Goal: Task Accomplishment & Management: Manage account settings

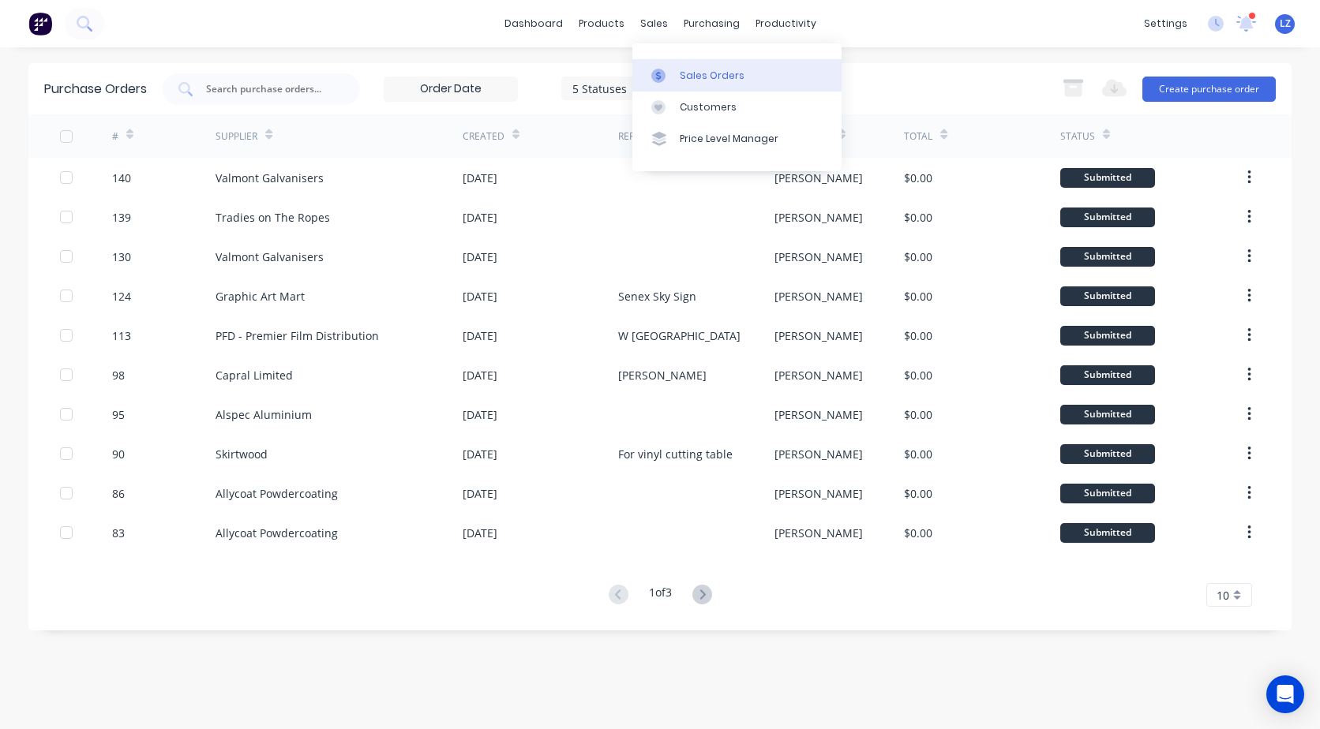
click at [711, 69] on div "Sales Orders" at bounding box center [712, 76] width 65 height 14
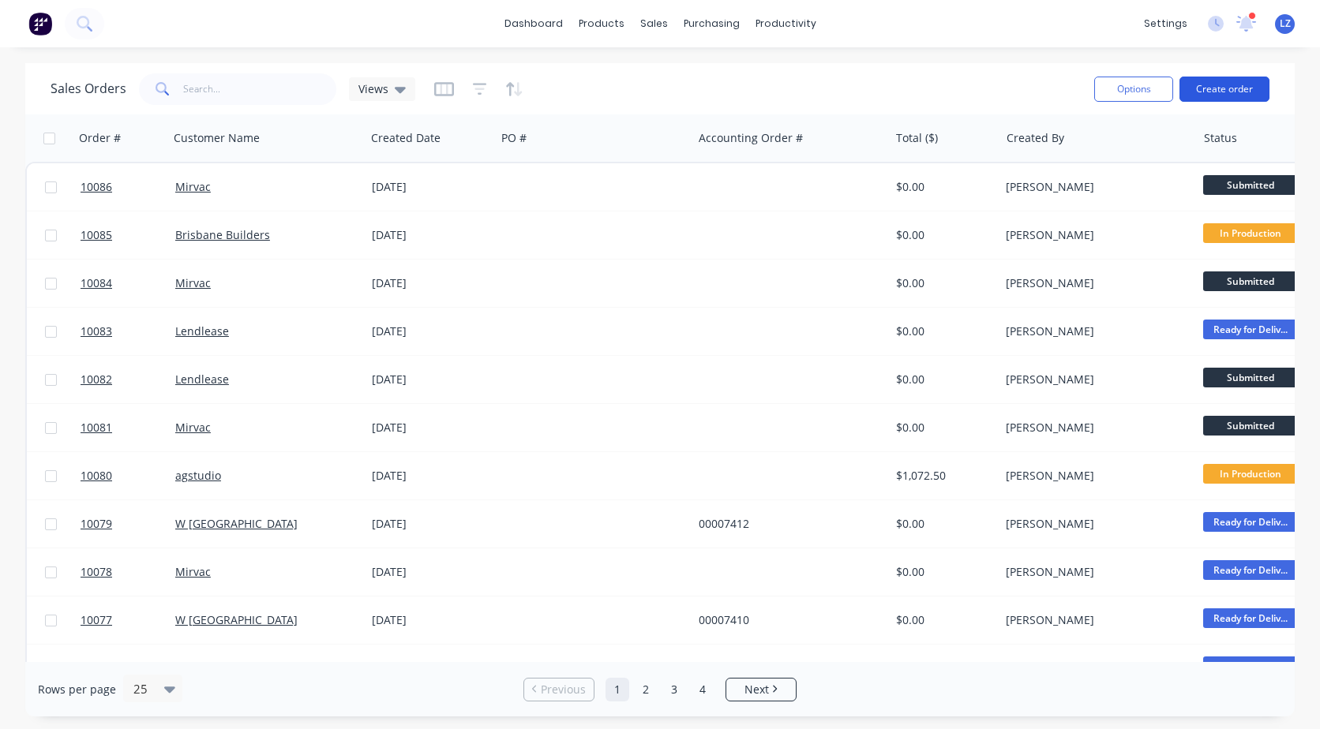
click at [1224, 84] on button "Create order" at bounding box center [1224, 89] width 90 height 25
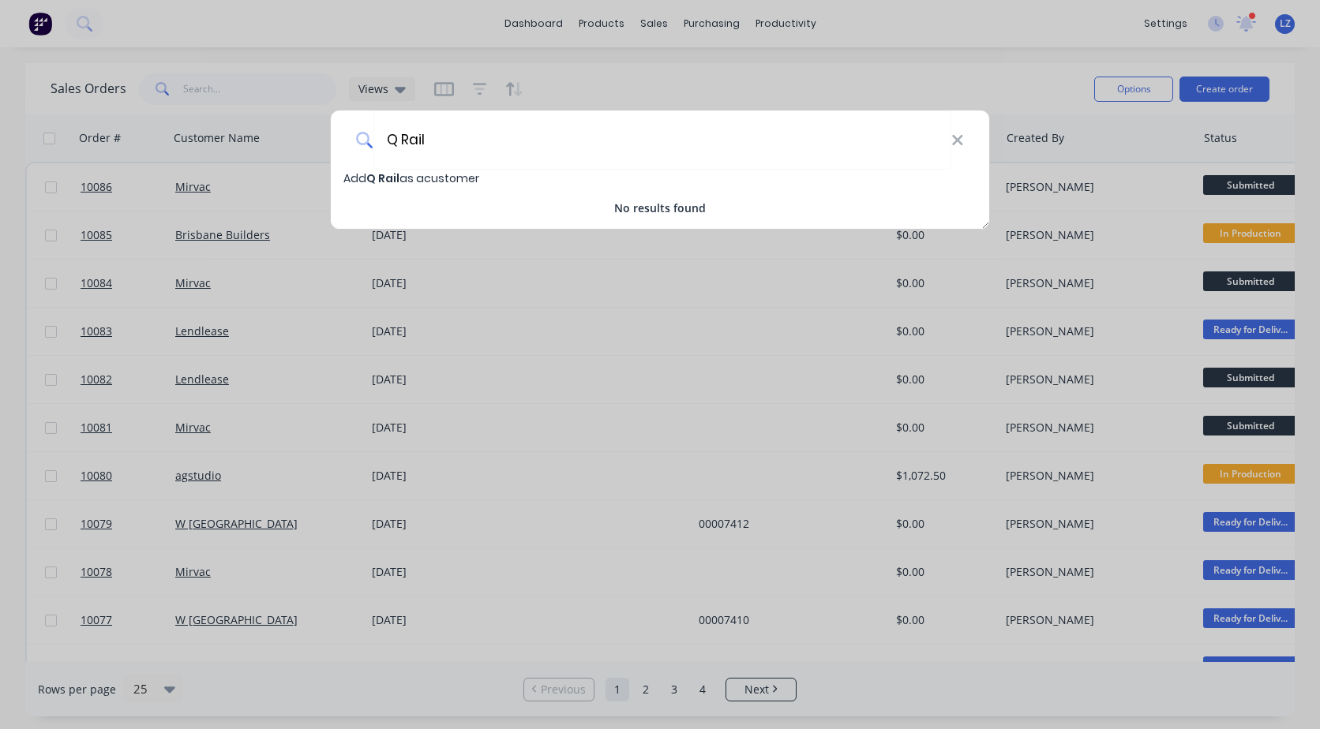
type input "Q Rail"
click at [447, 175] on span "Add Q Rail as a customer" at bounding box center [411, 179] width 136 height 16
select select "AU"
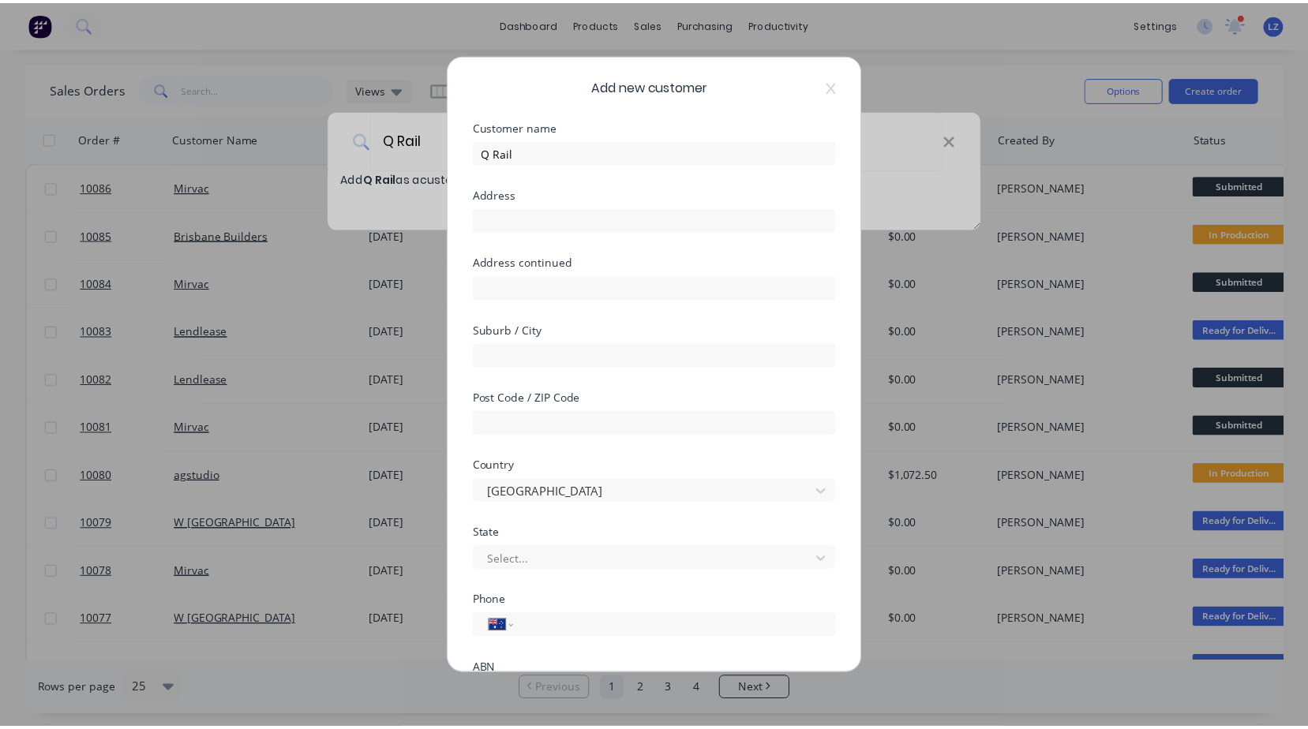
scroll to position [151, 0]
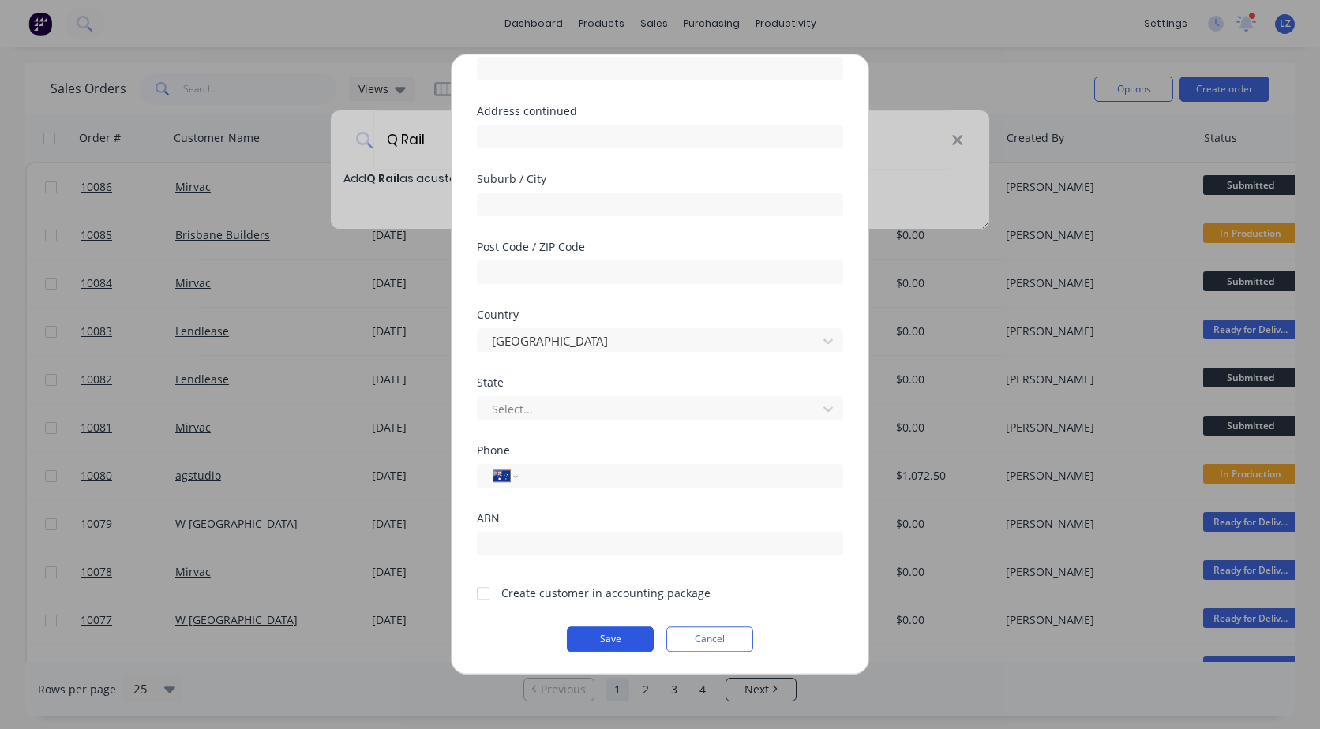
click at [606, 629] on button "Save" at bounding box center [610, 639] width 87 height 25
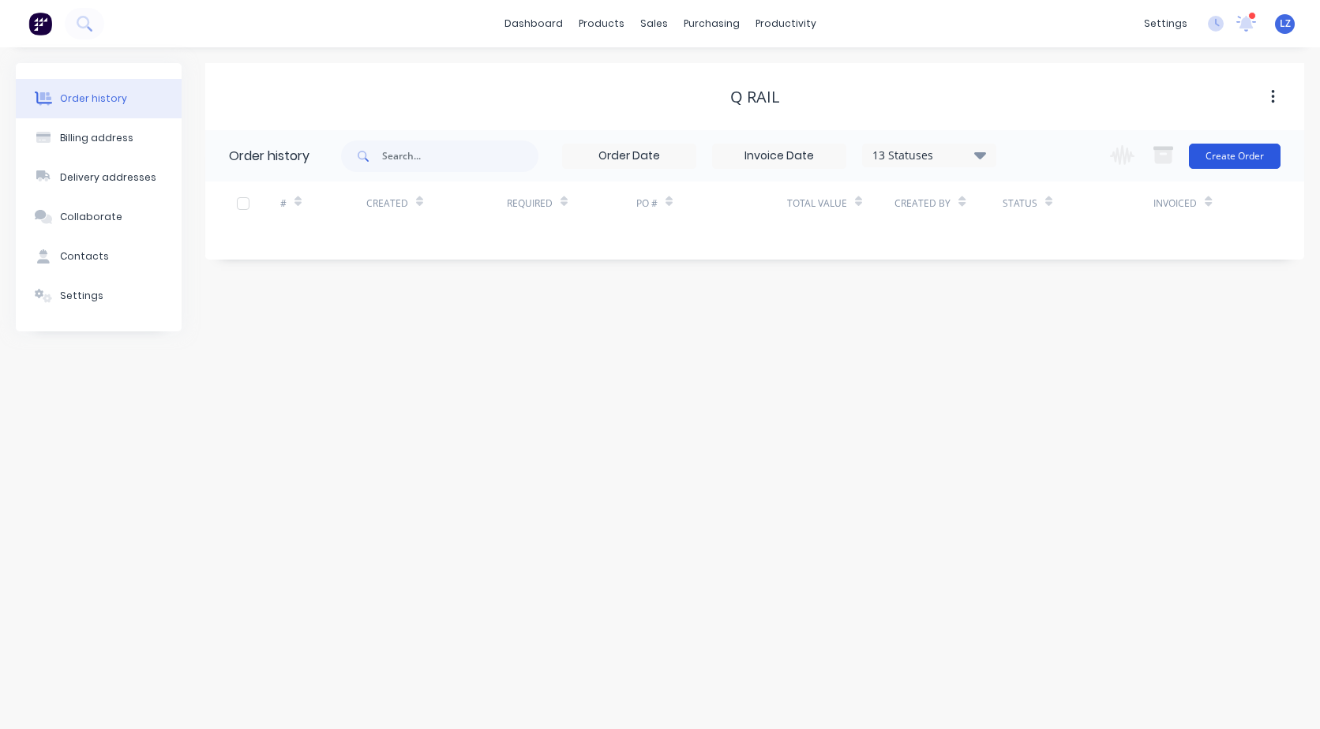
click at [1239, 167] on button "Create Order" at bounding box center [1235, 156] width 92 height 25
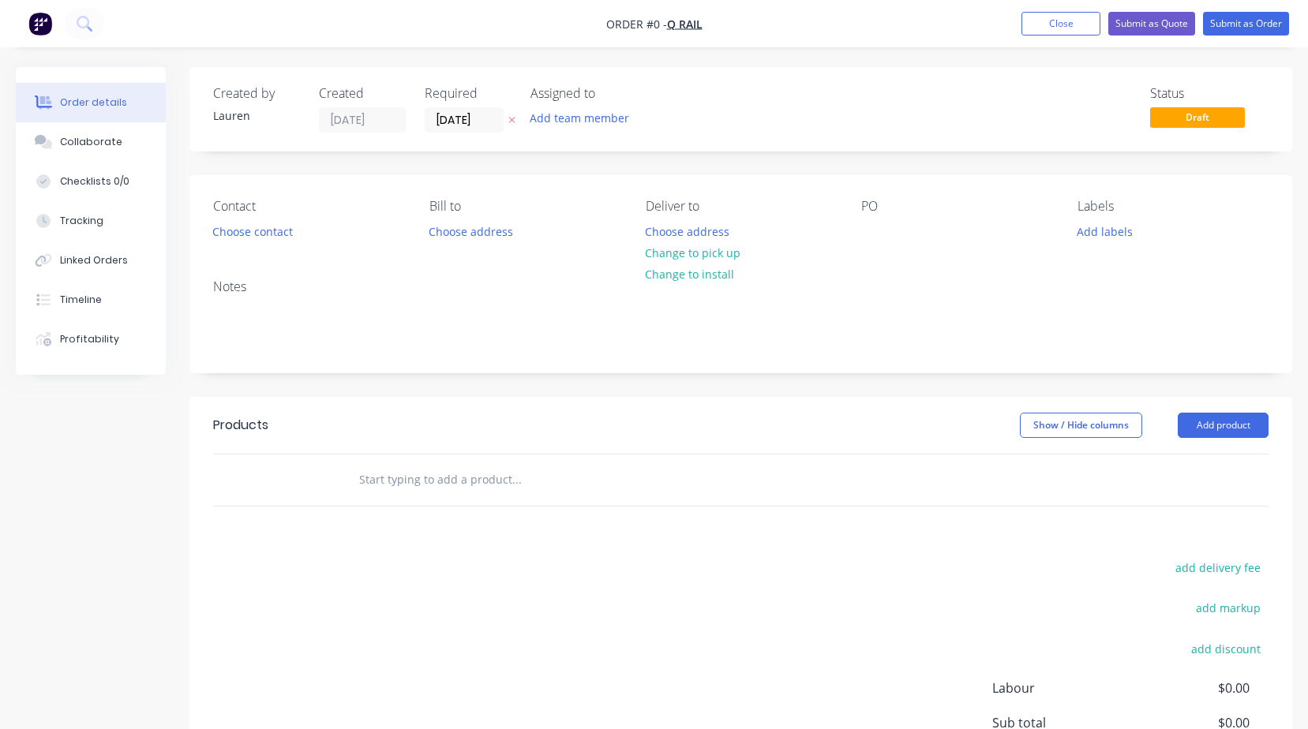
click at [405, 486] on input "text" at bounding box center [516, 480] width 316 height 32
click at [1227, 425] on button "Add product" at bounding box center [1223, 425] width 91 height 25
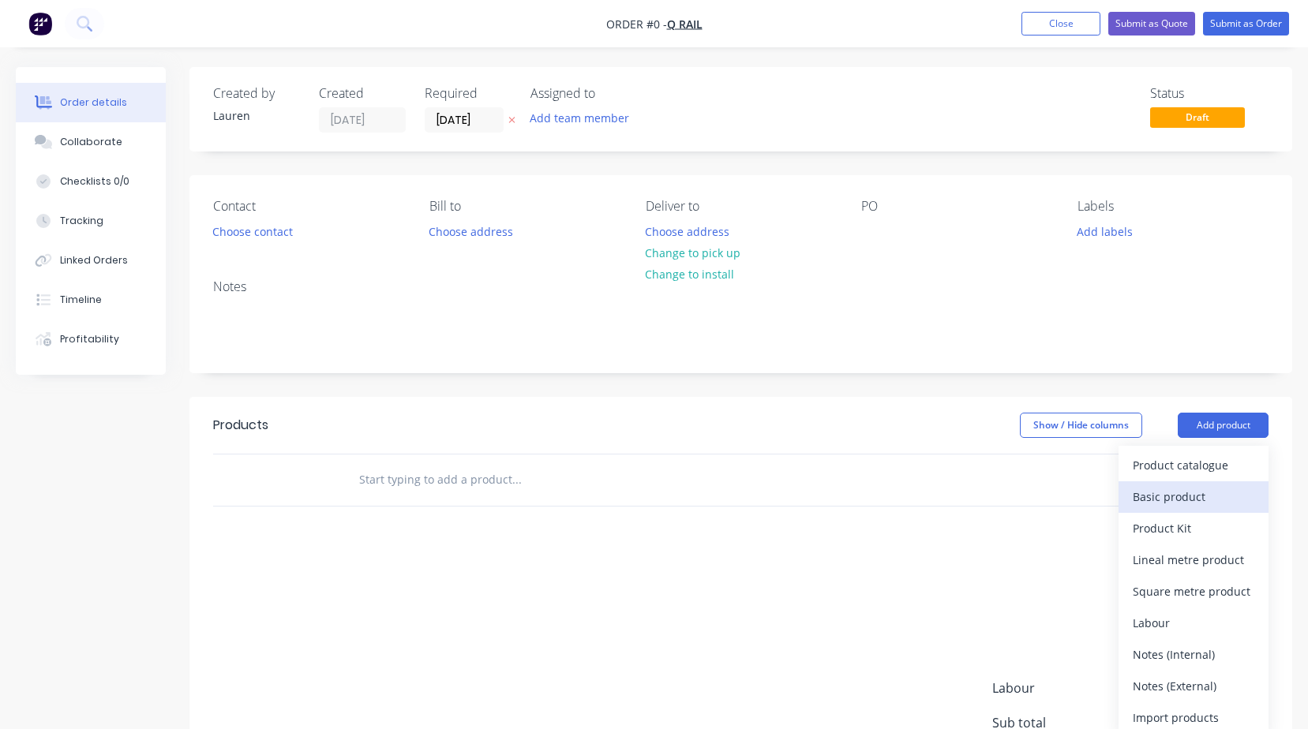
click at [1163, 499] on div "Basic product" at bounding box center [1194, 497] width 122 height 23
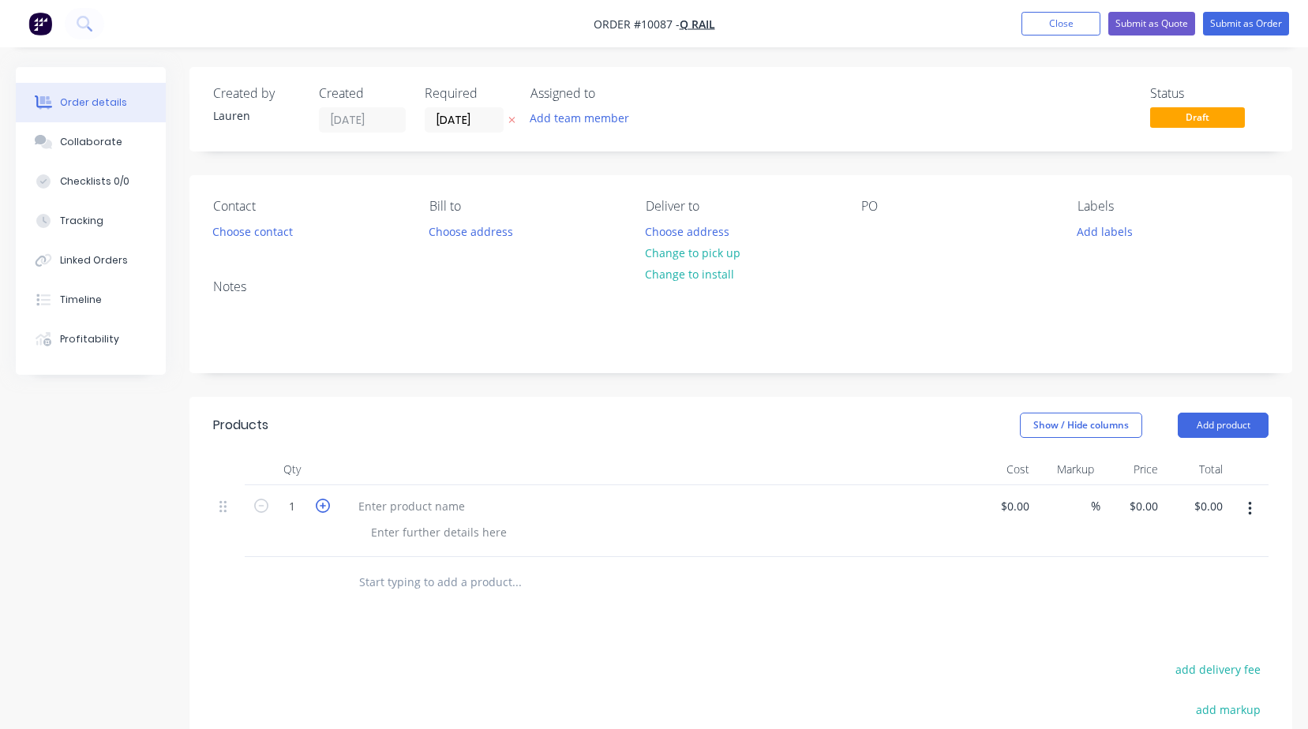
click at [320, 505] on icon "button" at bounding box center [323, 506] width 14 height 14
type input "2"
click at [426, 515] on div at bounding box center [412, 506] width 132 height 23
click at [1031, 502] on input at bounding box center [1027, 506] width 18 height 23
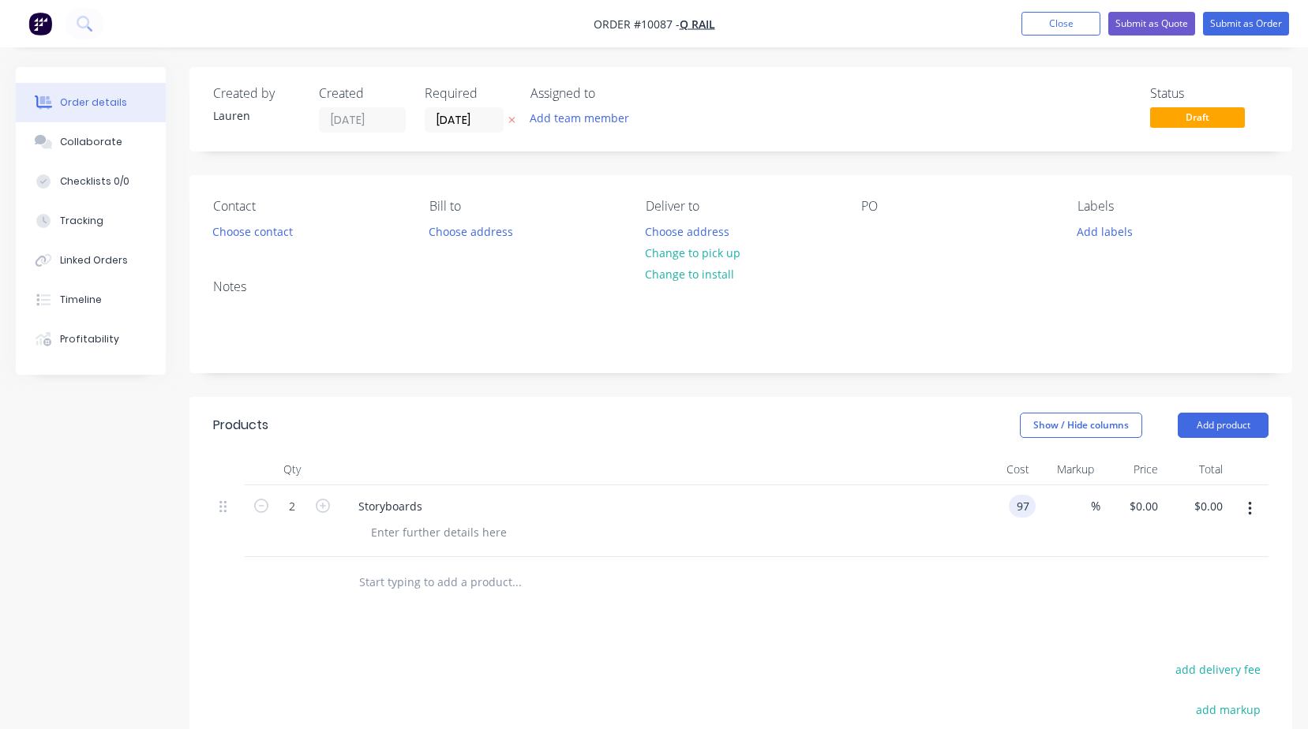
type input "9"
click at [1031, 502] on input at bounding box center [1027, 506] width 18 height 23
type input "$975.00"
type input "$1,950.00"
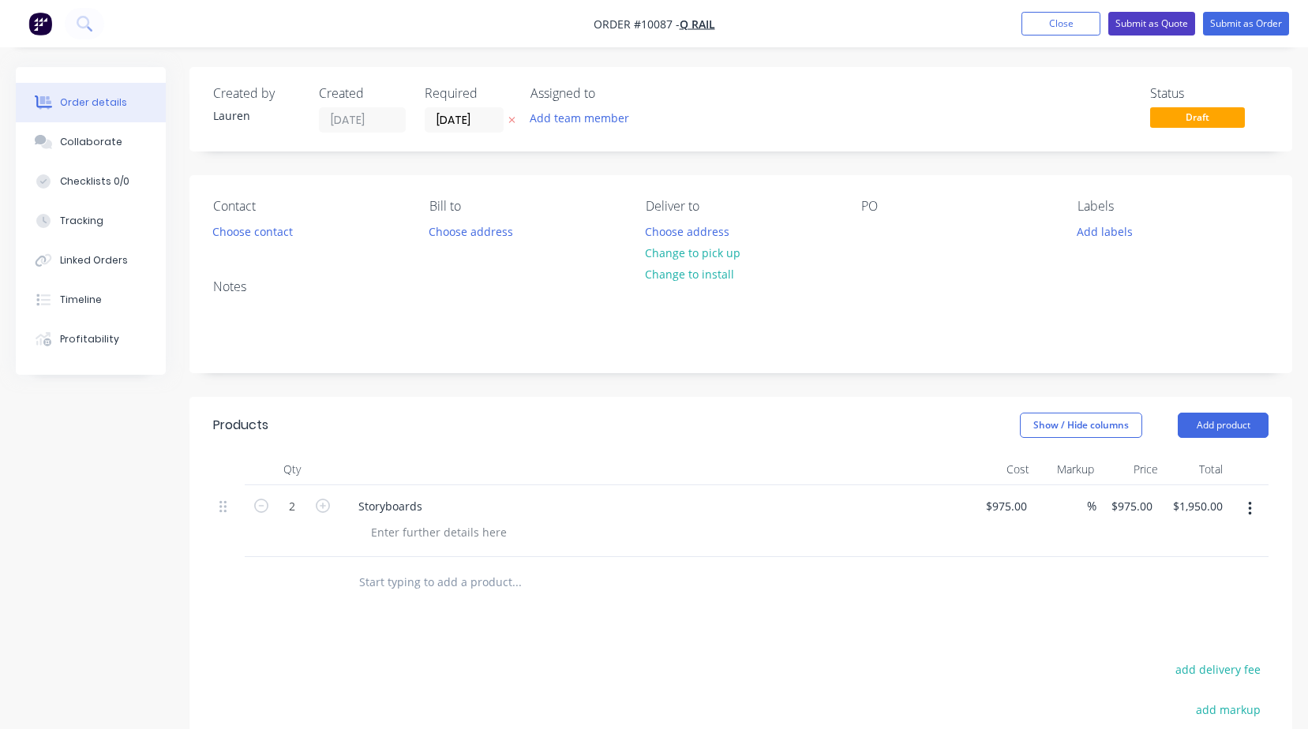
click at [1156, 33] on button "Submit as Quote" at bounding box center [1151, 24] width 87 height 24
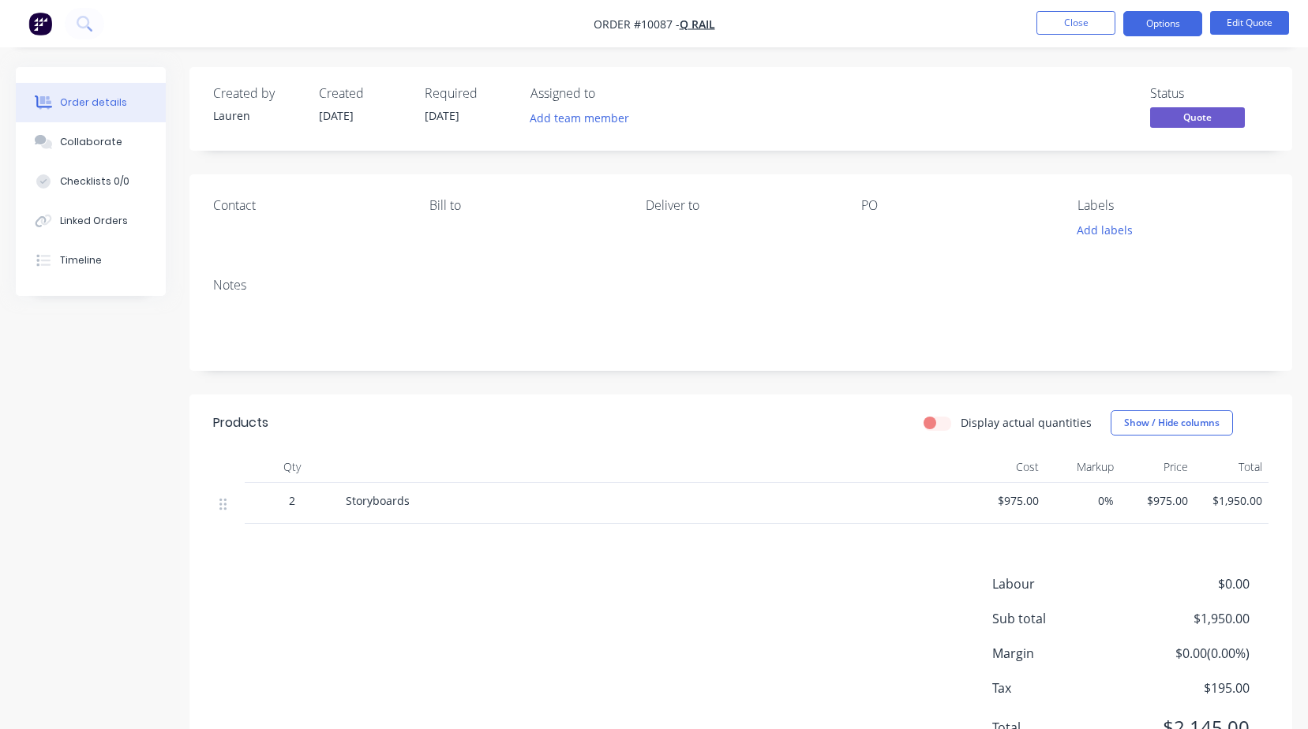
click at [1156, 33] on button "Options" at bounding box center [1162, 23] width 79 height 25
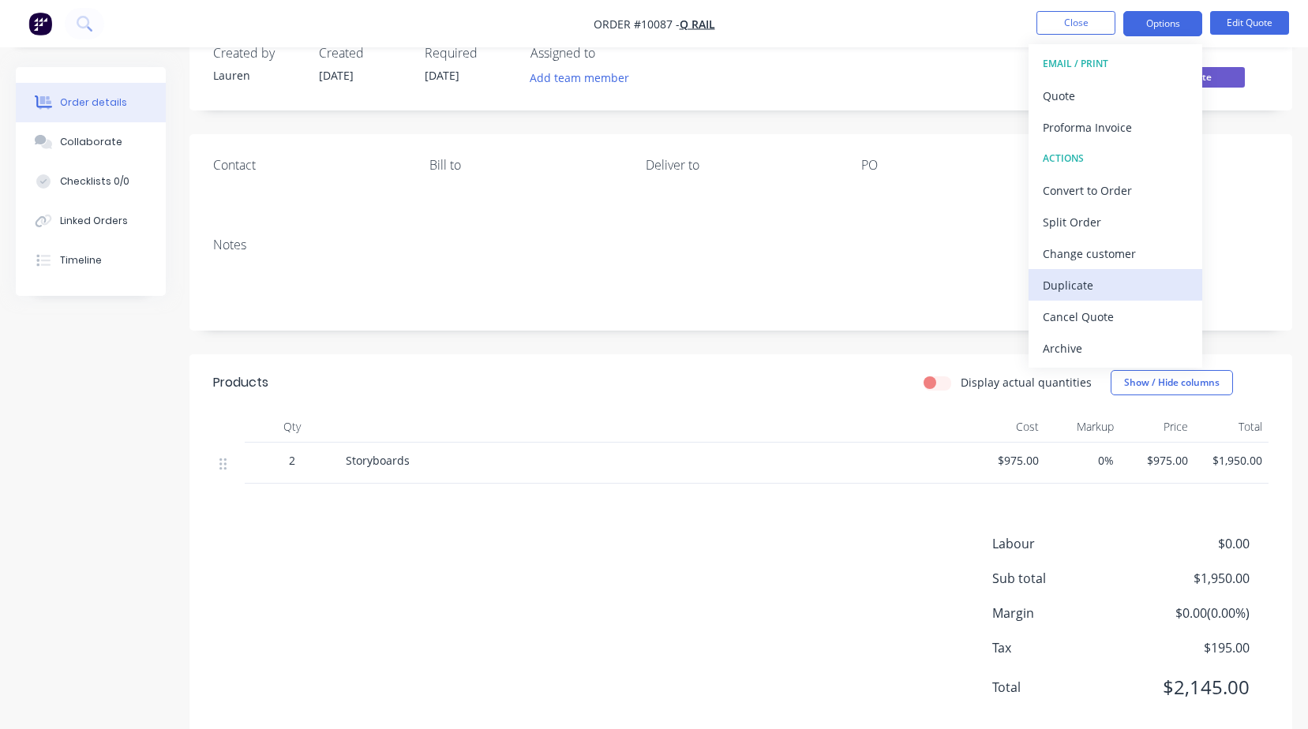
scroll to position [76, 0]
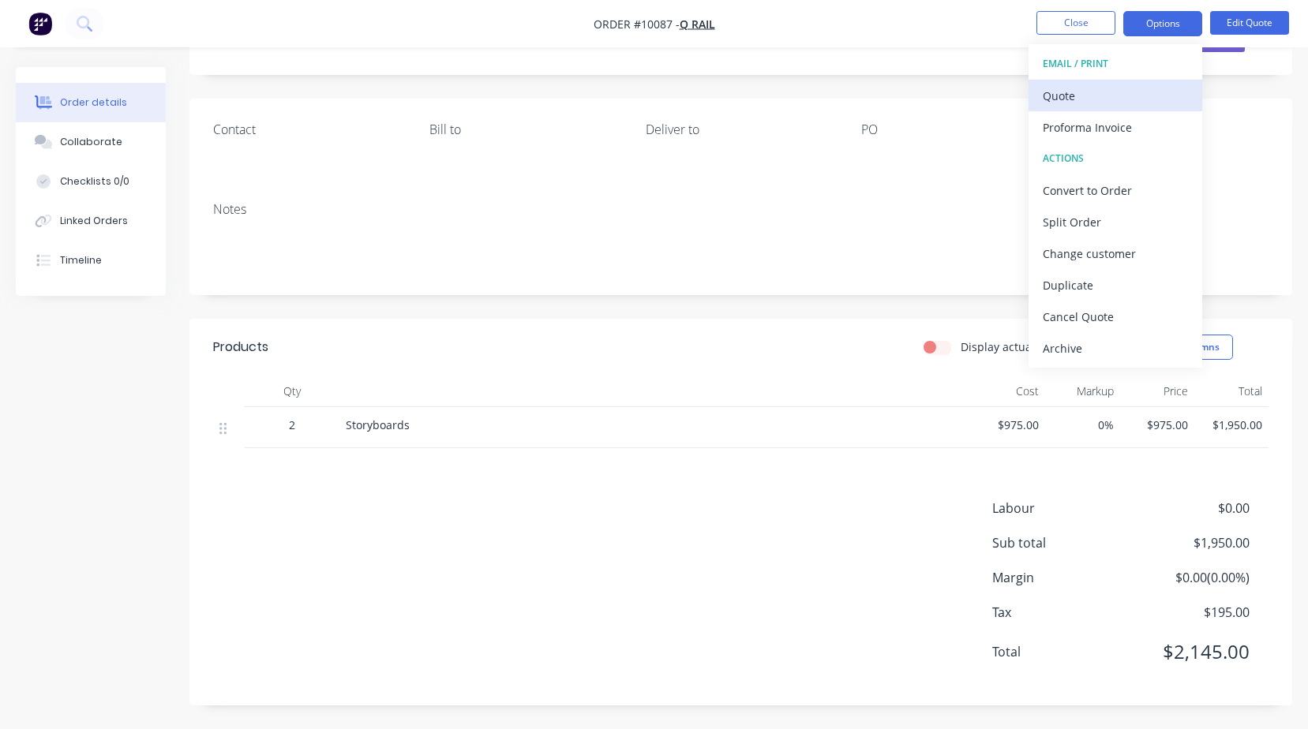
click at [1065, 96] on div "Quote" at bounding box center [1115, 95] width 145 height 23
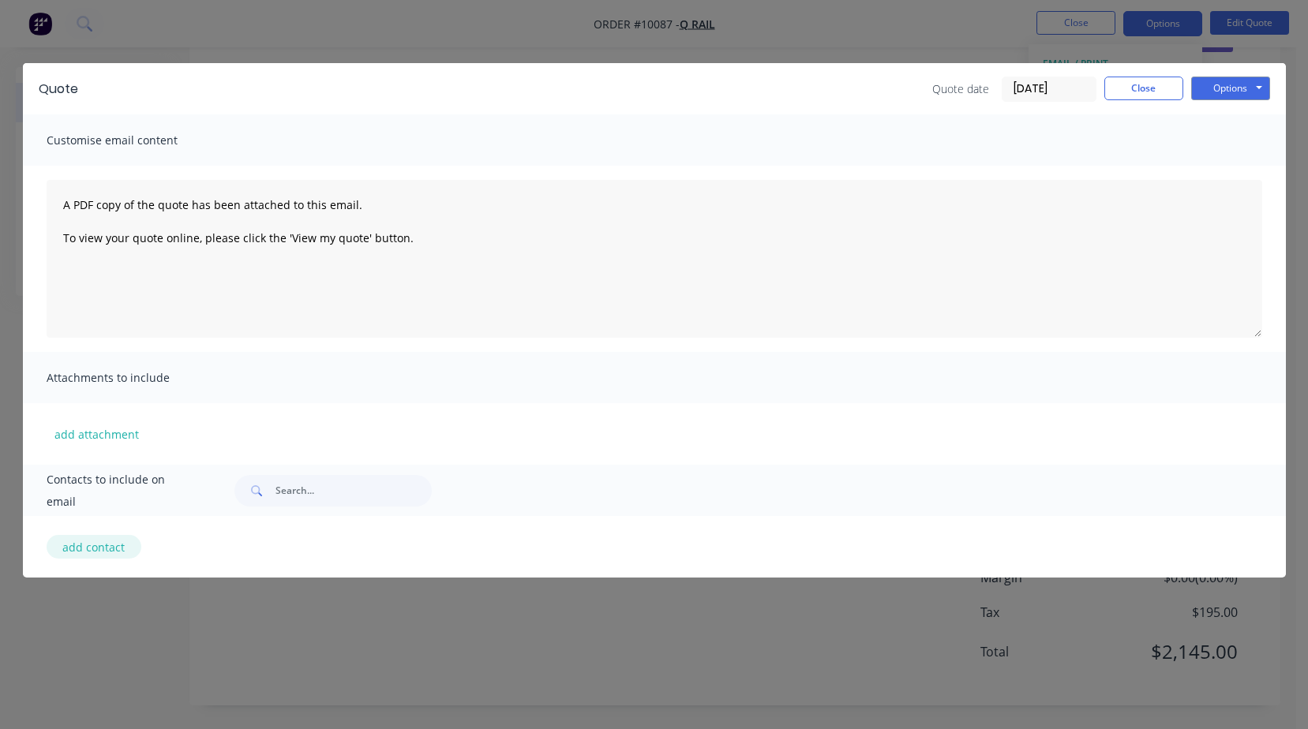
click at [123, 543] on button "add contact" at bounding box center [94, 547] width 95 height 24
select select "AU"
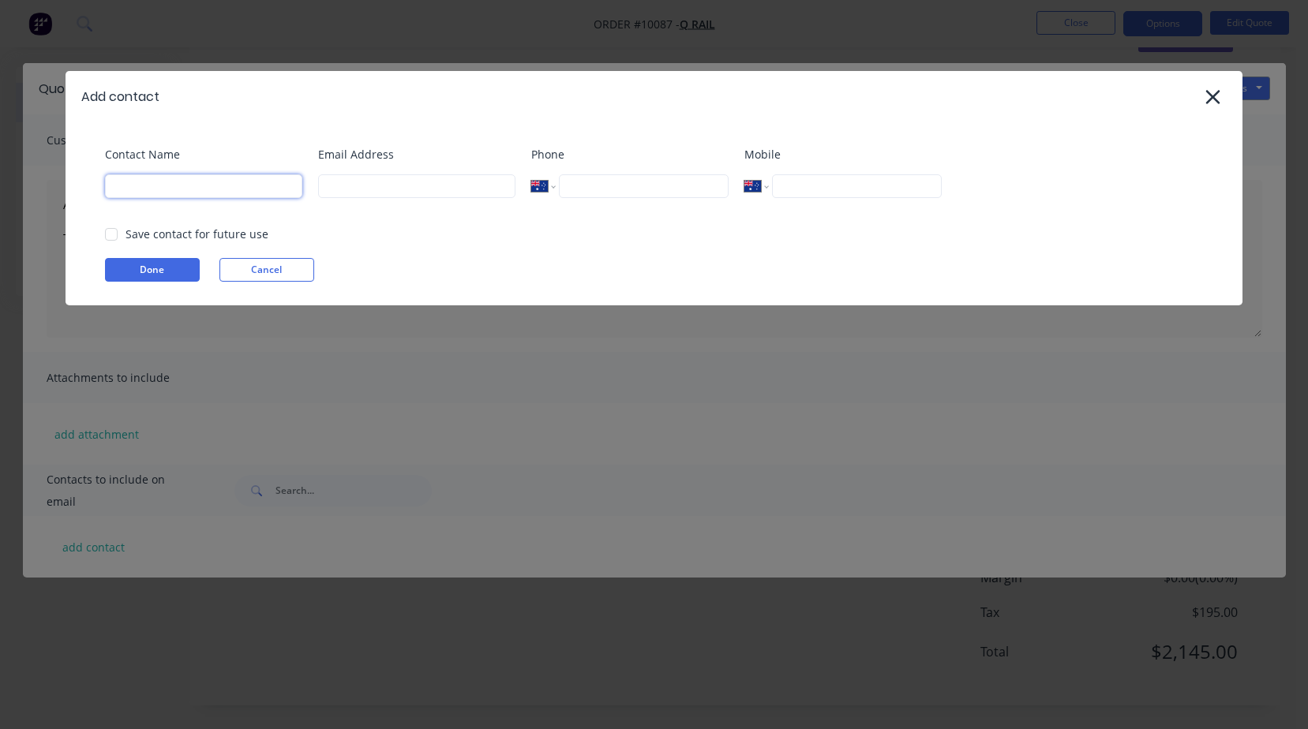
click at [171, 189] on input at bounding box center [203, 186] width 197 height 24
type input "[PERSON_NAME]"
type input "[EMAIL_ADDRESS][DOMAIN_NAME]"
type input "0414 696 476"
click at [169, 264] on button "Done" at bounding box center [152, 270] width 95 height 24
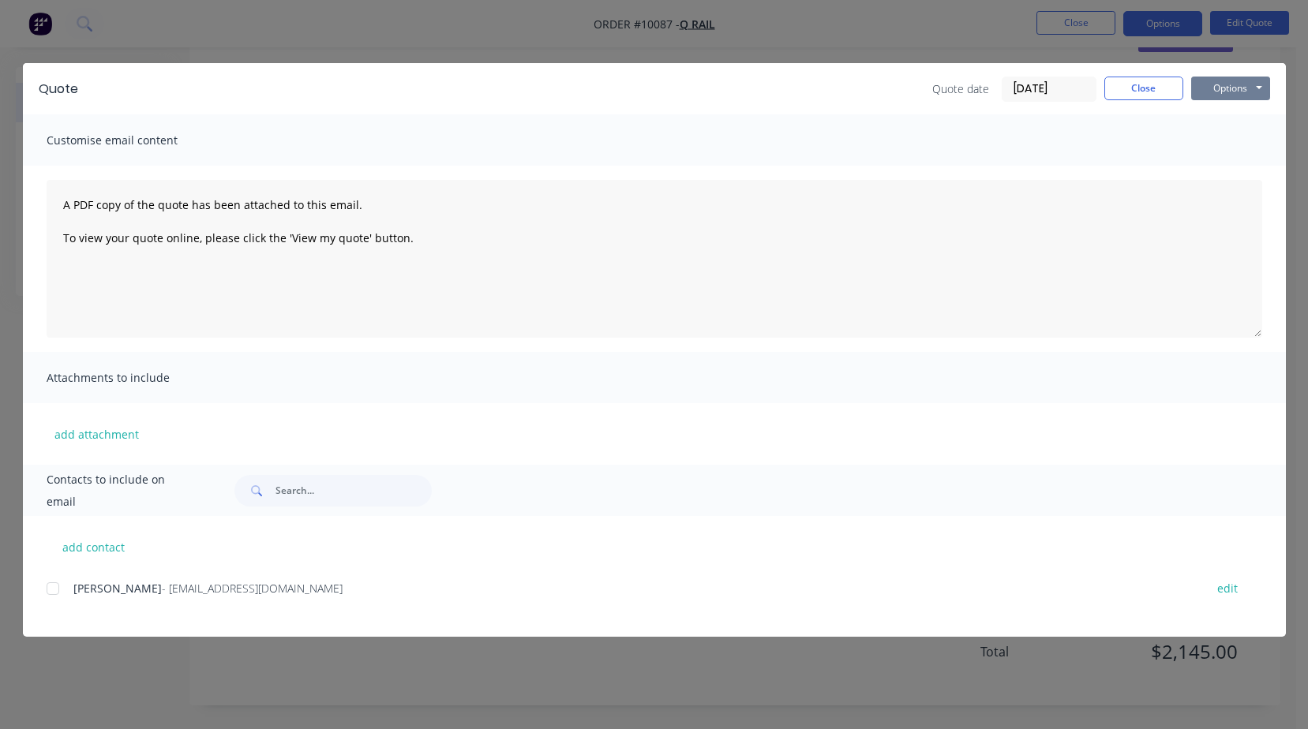
click at [1235, 95] on button "Options" at bounding box center [1230, 89] width 79 height 24
click at [1232, 167] on button "Email" at bounding box center [1241, 169] width 101 height 26
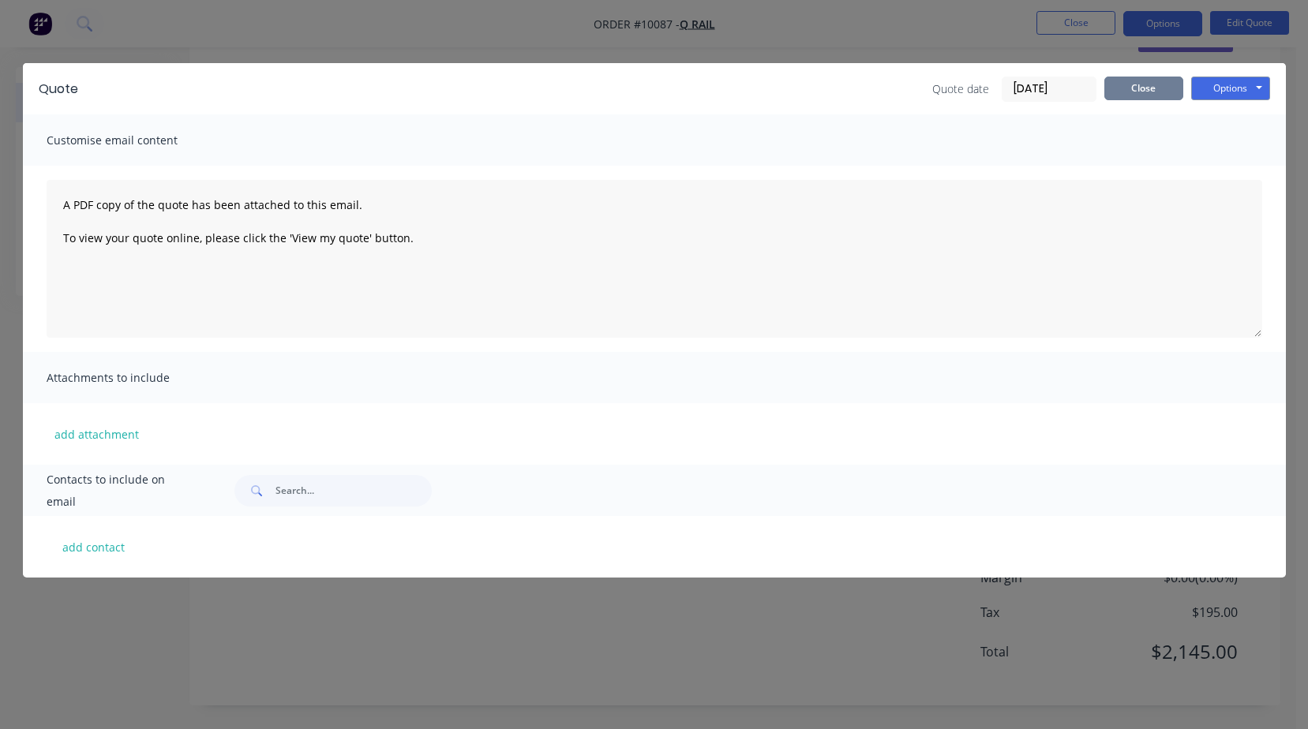
click at [1130, 92] on button "Close" at bounding box center [1143, 89] width 79 height 24
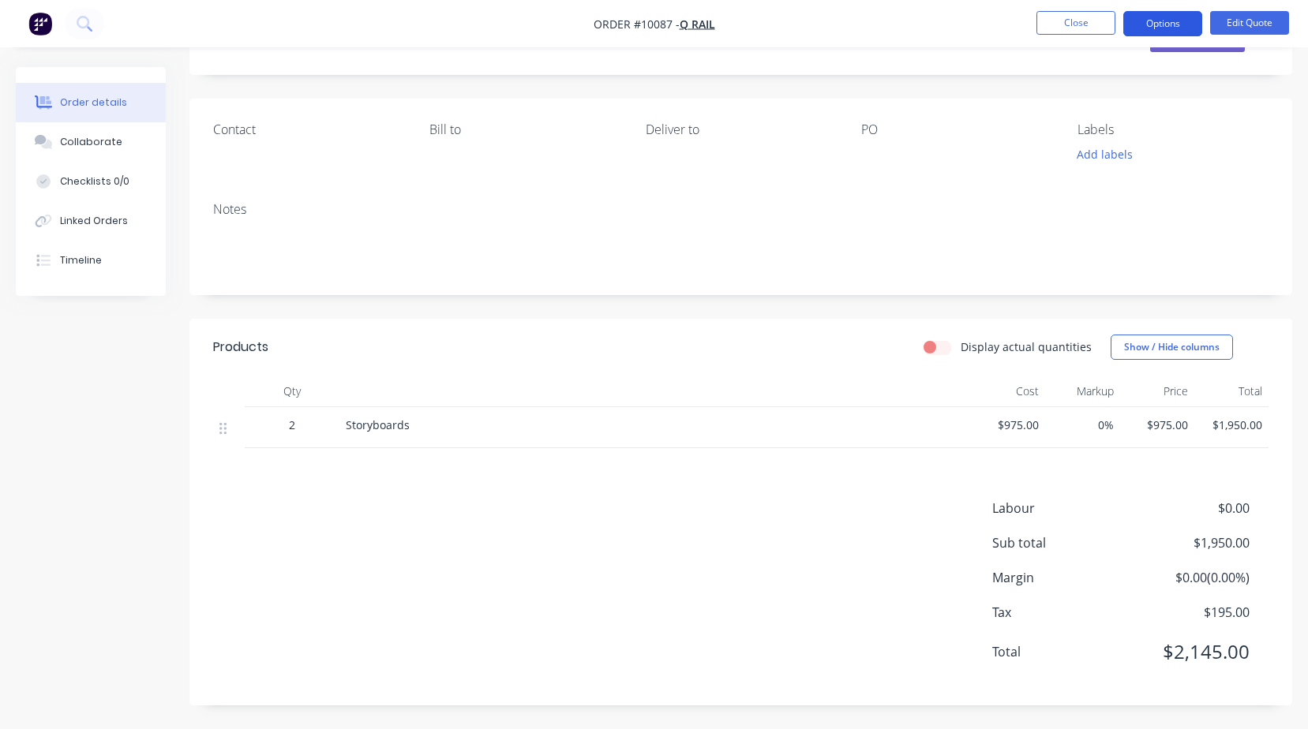
click at [1182, 25] on button "Options" at bounding box center [1162, 23] width 79 height 25
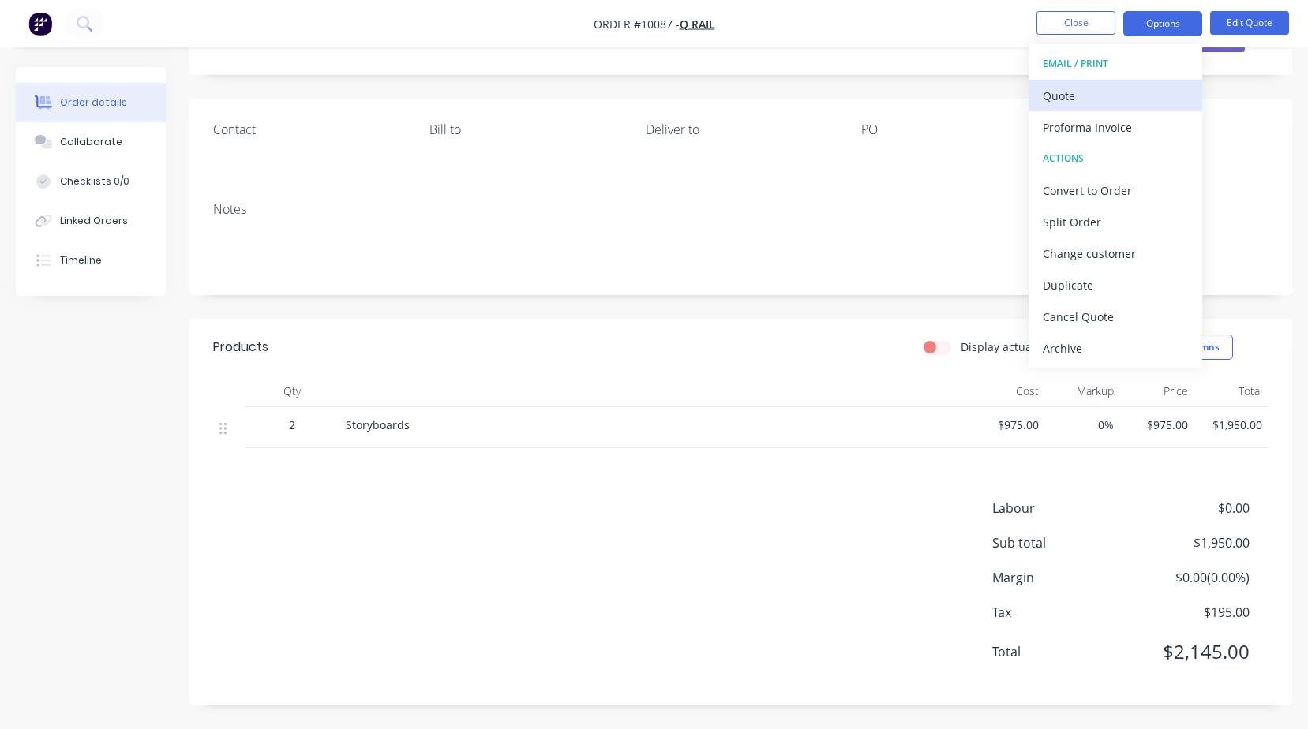
click at [1077, 90] on div "Quote" at bounding box center [1115, 95] width 145 height 23
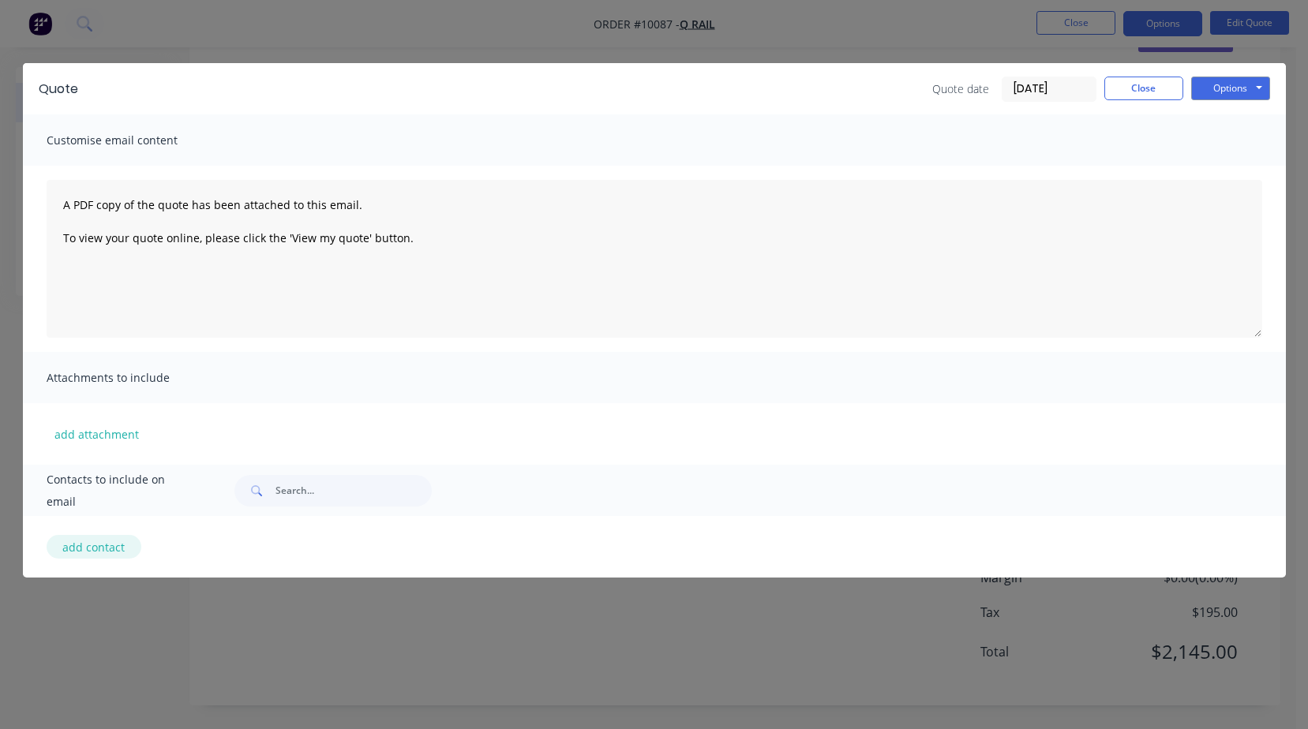
click at [92, 553] on button "add contact" at bounding box center [94, 547] width 95 height 24
select select "AU"
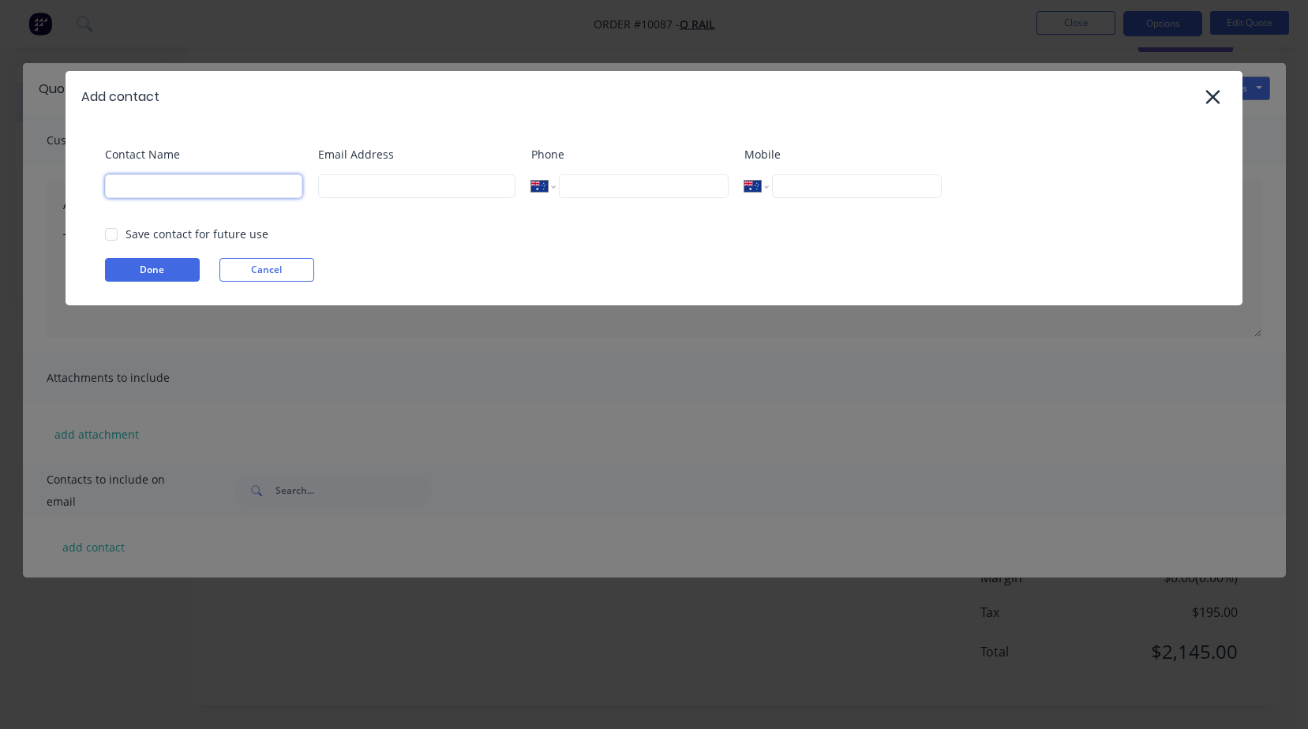
click at [167, 181] on input at bounding box center [203, 186] width 197 height 24
type input "[PERSON_NAME]"
type input "[EMAIL_ADDRESS][DOMAIN_NAME]"
type input "0414 696 476"
type input "[PHONE_NUMBER]"
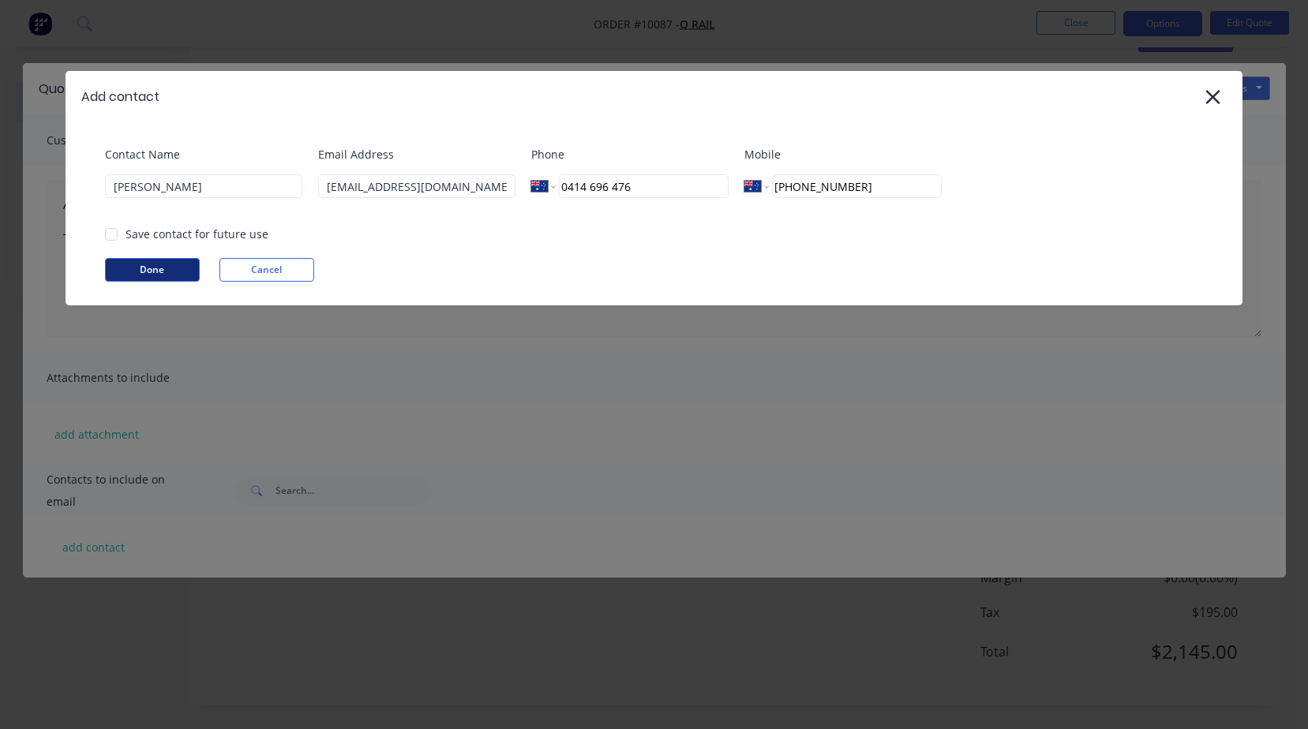
click at [139, 268] on button "Done" at bounding box center [152, 270] width 95 height 24
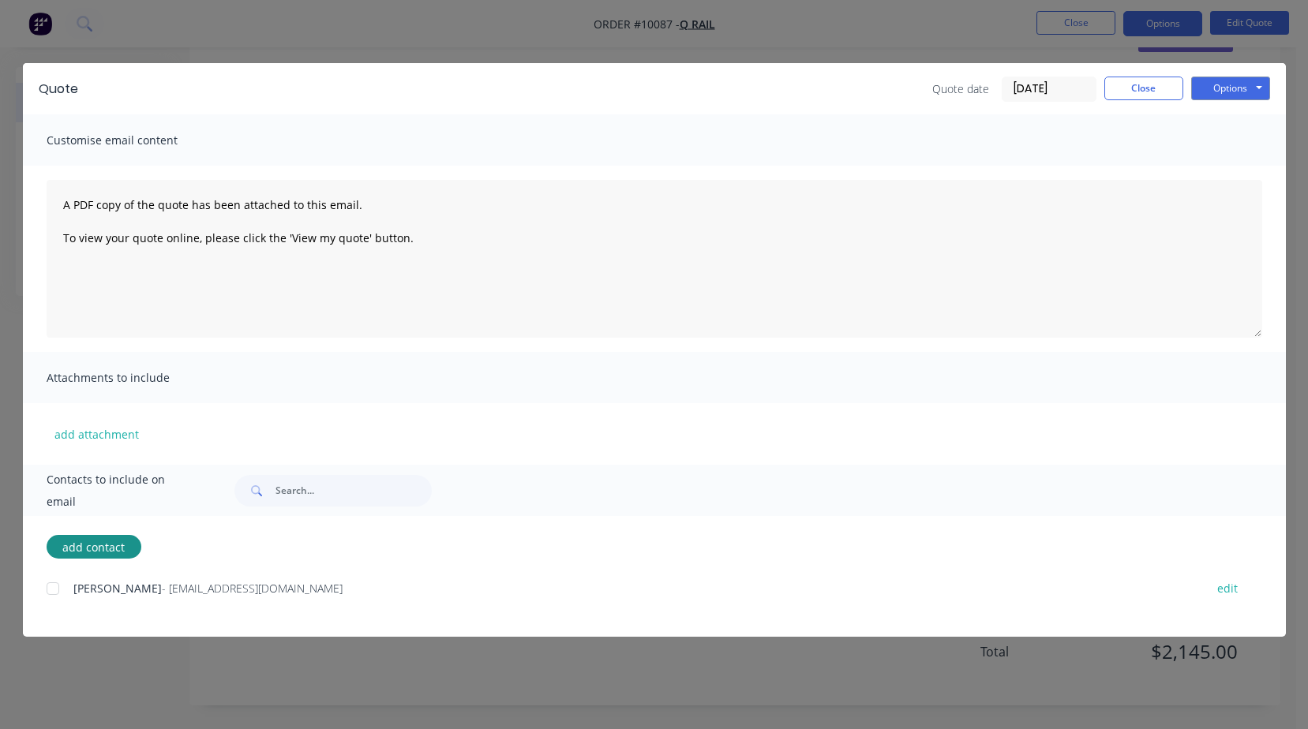
click at [51, 592] on div at bounding box center [53, 589] width 32 height 32
click at [1215, 94] on button "Options" at bounding box center [1230, 89] width 79 height 24
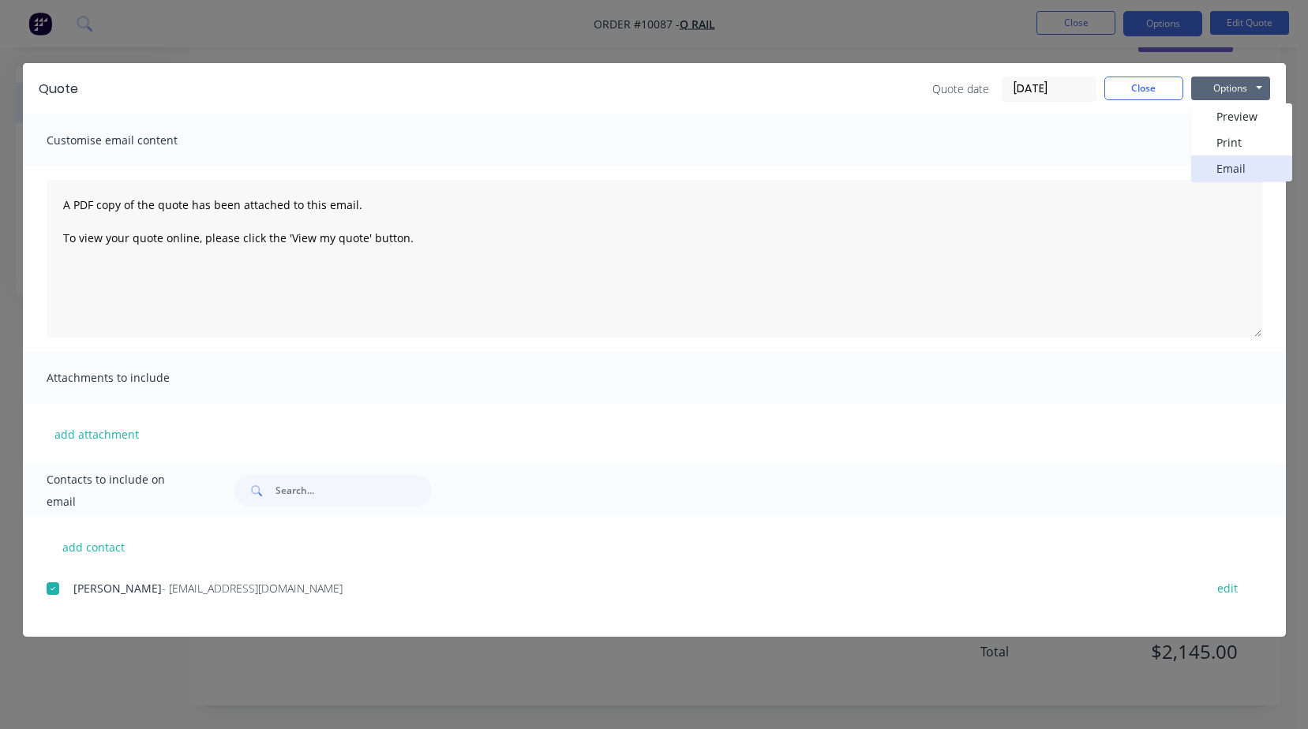
click at [1225, 169] on button "Email" at bounding box center [1241, 169] width 101 height 26
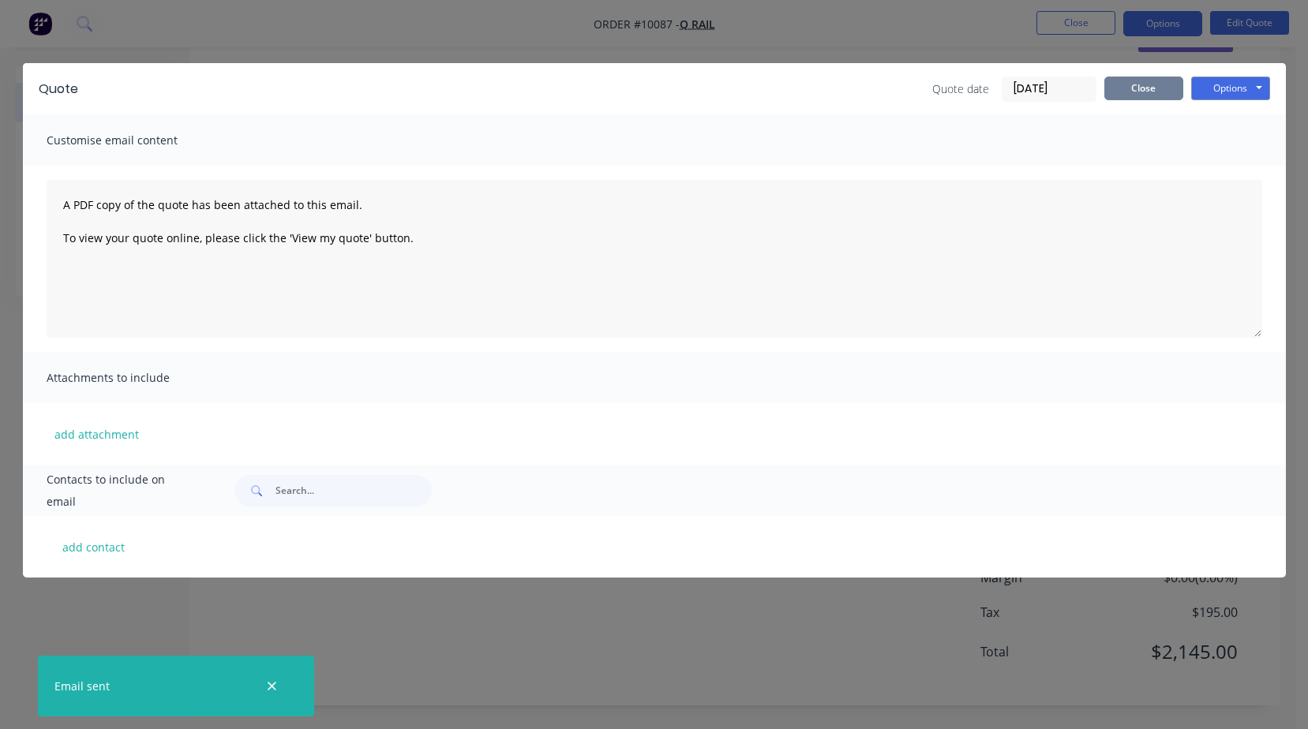
click at [1126, 85] on button "Close" at bounding box center [1143, 89] width 79 height 24
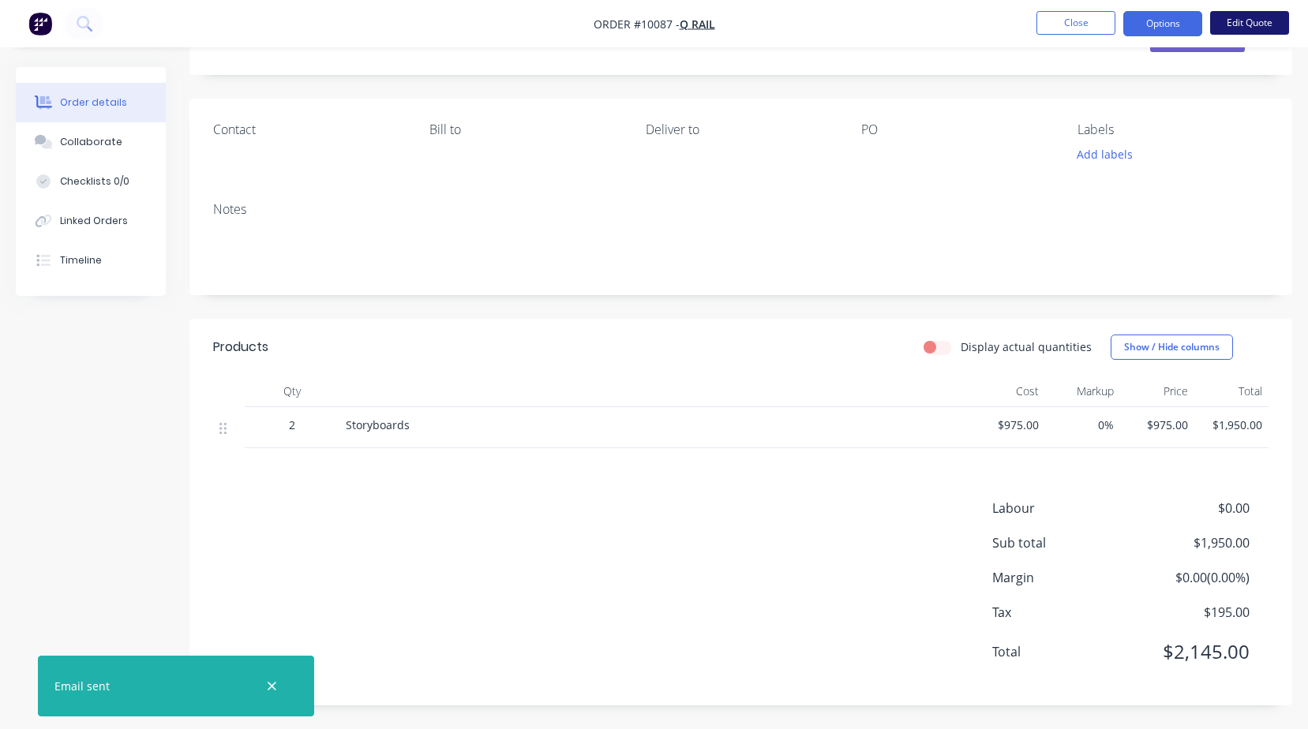
click at [1245, 23] on button "Edit Quote" at bounding box center [1249, 23] width 79 height 24
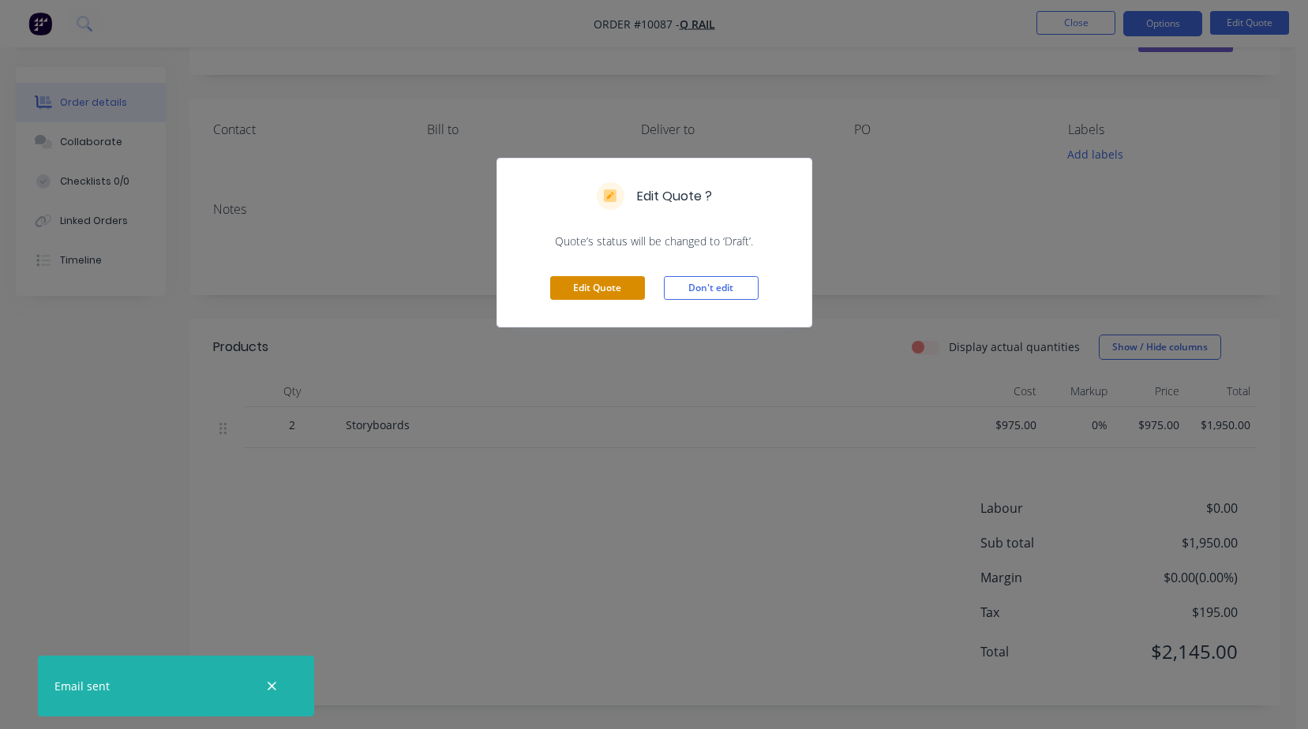
click at [589, 283] on button "Edit Quote" at bounding box center [597, 288] width 95 height 24
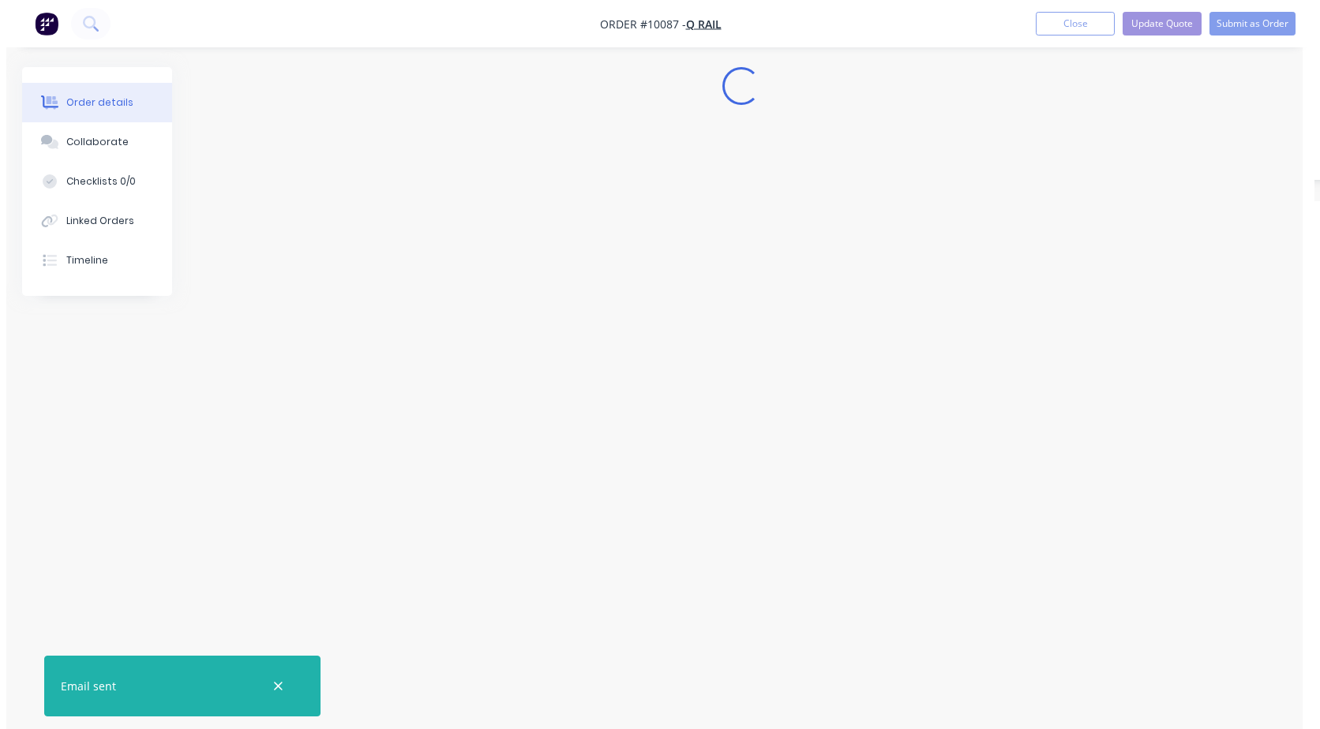
scroll to position [0, 0]
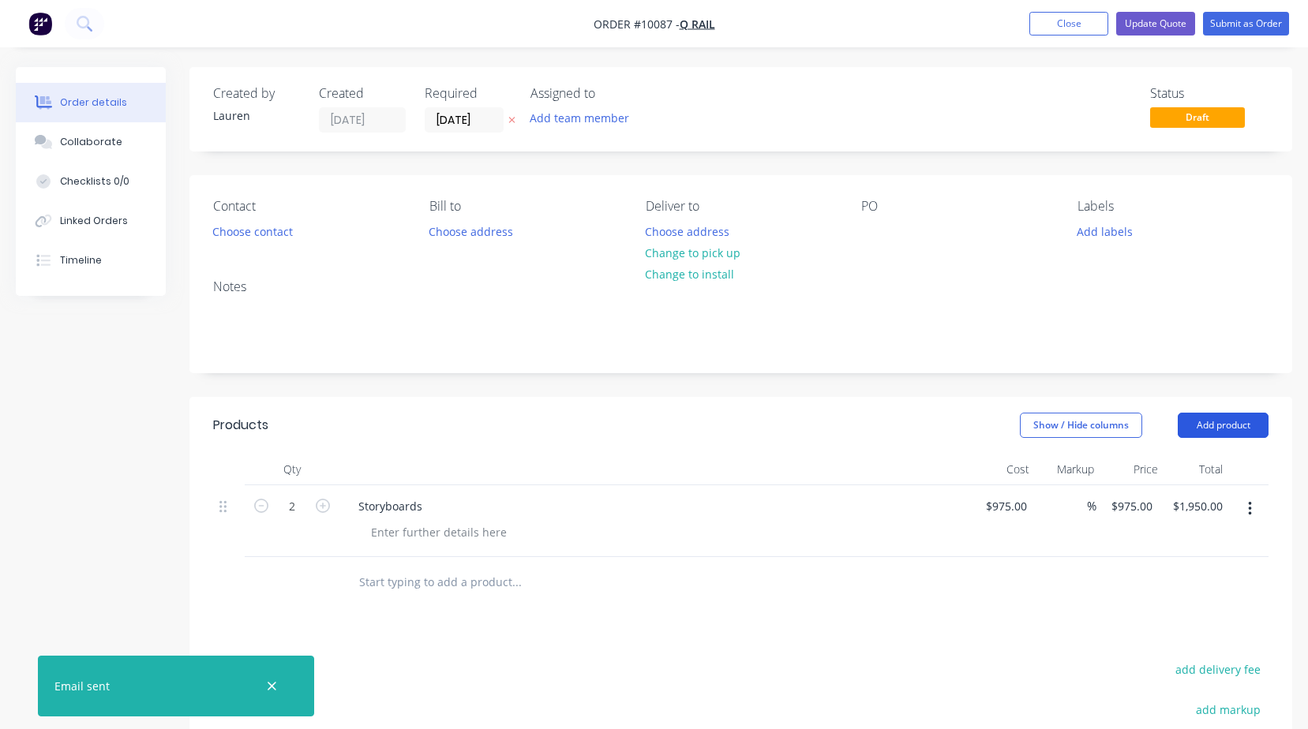
click at [1230, 429] on button "Add product" at bounding box center [1223, 425] width 91 height 25
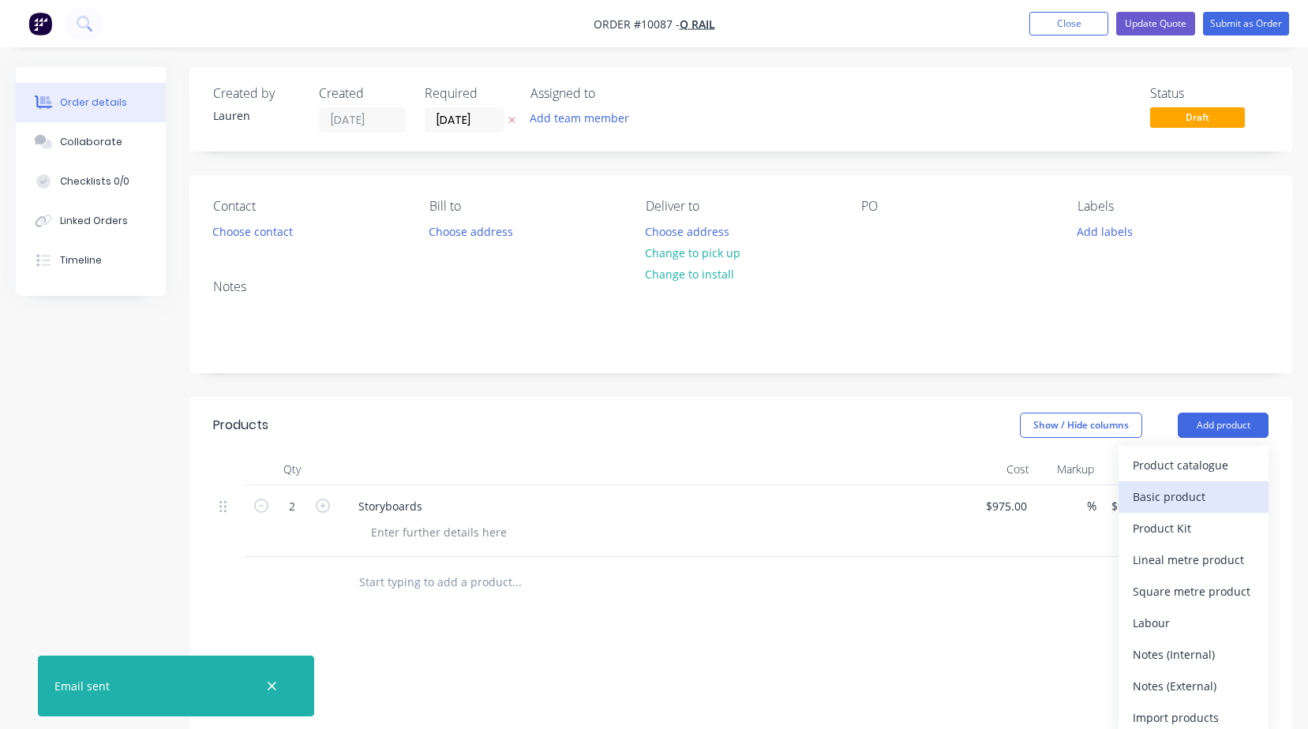
click at [1166, 501] on div "Basic product" at bounding box center [1194, 497] width 122 height 23
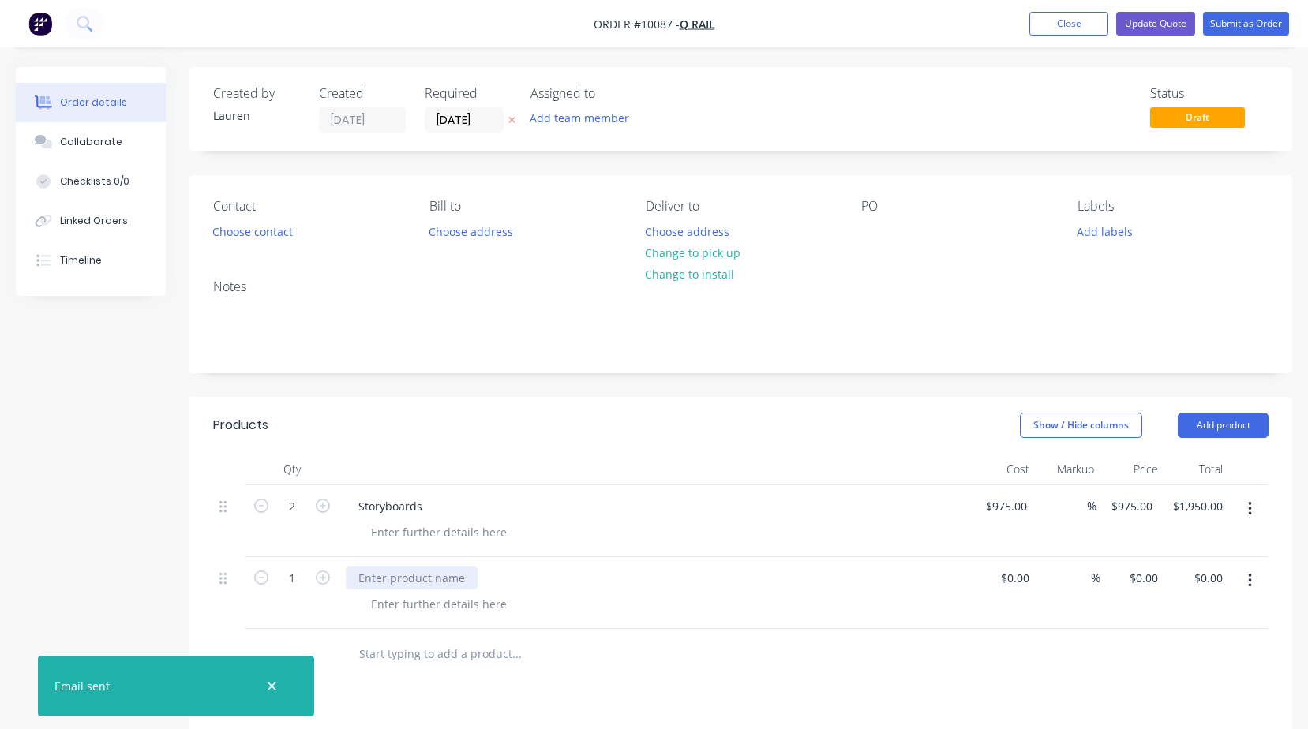
click at [407, 576] on div at bounding box center [412, 578] width 132 height 23
click at [1164, 24] on button "Update Quote" at bounding box center [1155, 24] width 79 height 24
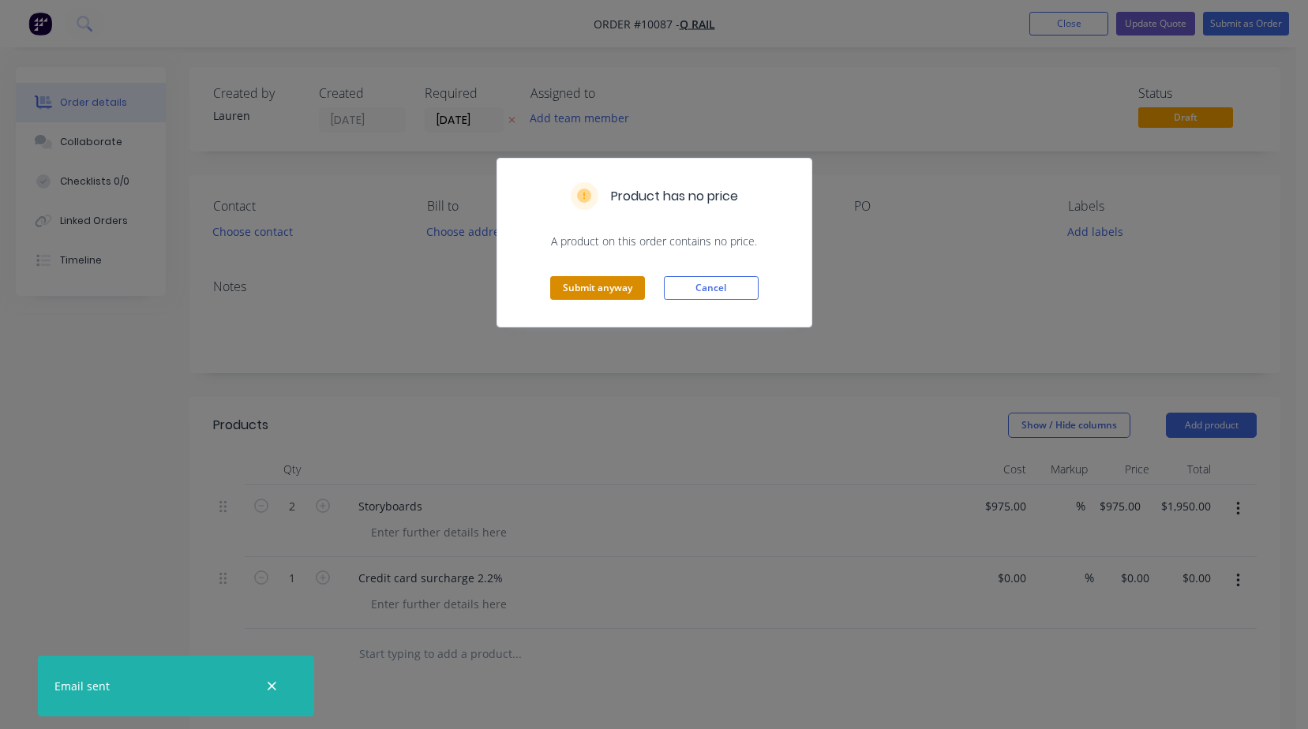
click at [594, 287] on button "Submit anyway" at bounding box center [597, 288] width 95 height 24
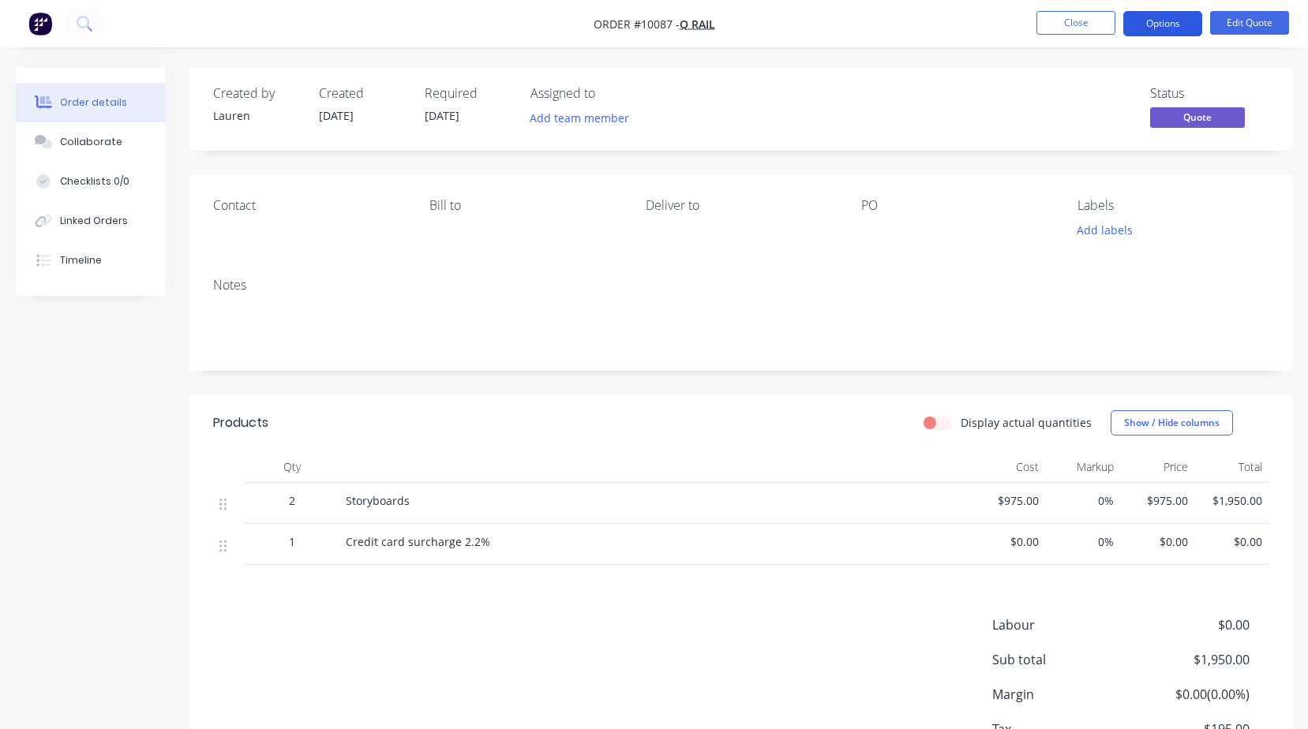
click at [1142, 23] on button "Options" at bounding box center [1162, 23] width 79 height 25
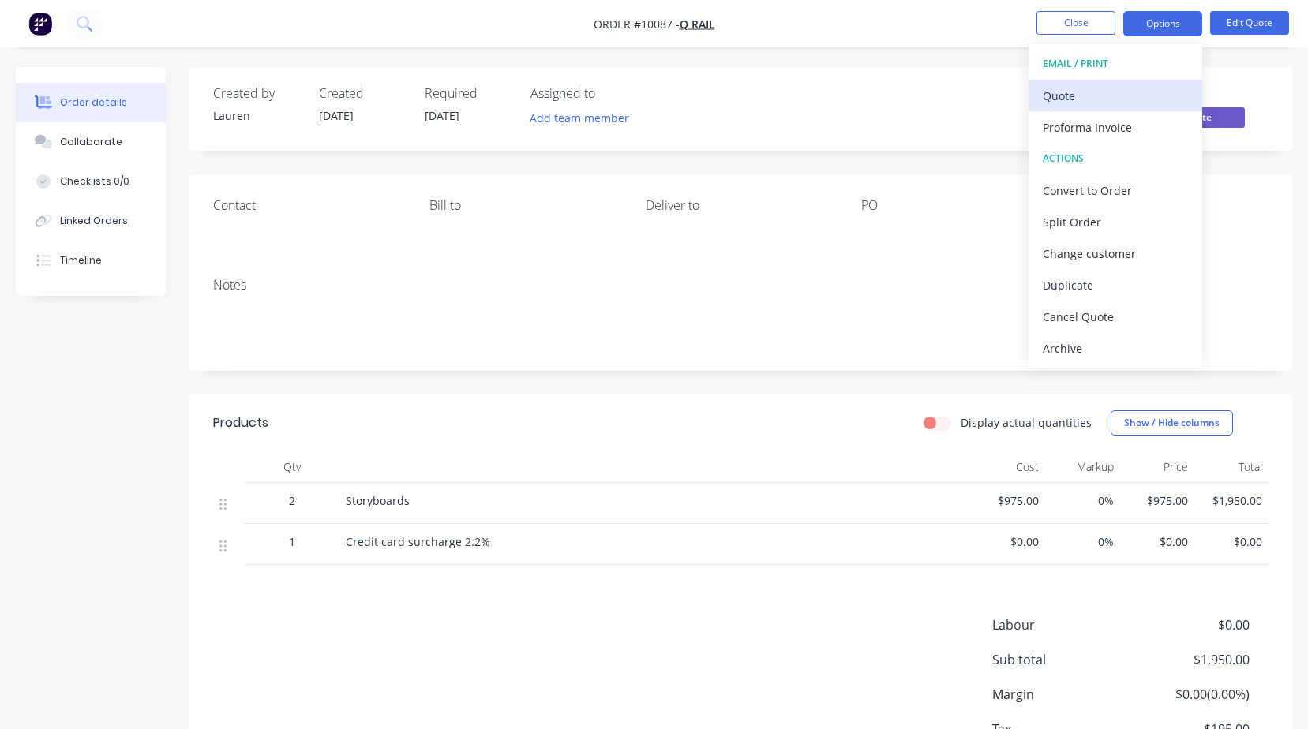
click at [1077, 93] on div "Quote" at bounding box center [1115, 95] width 145 height 23
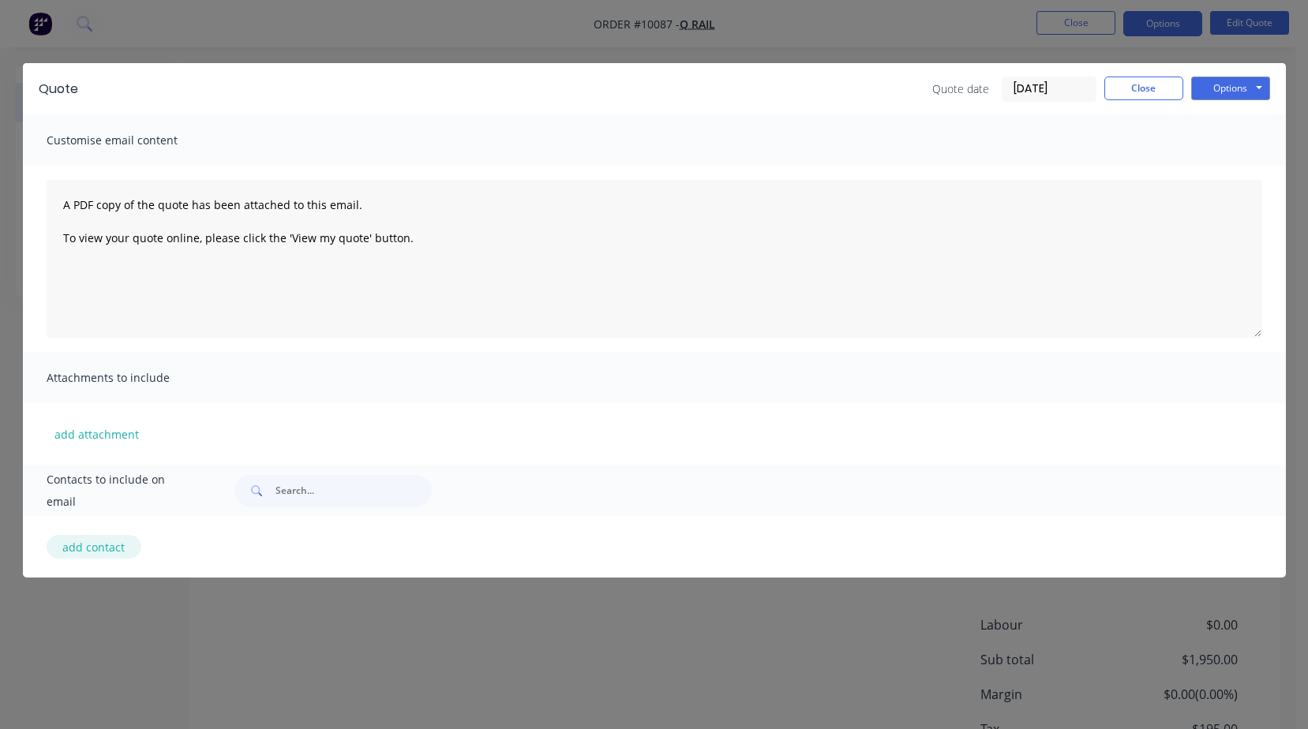
click at [102, 553] on button "add contact" at bounding box center [94, 547] width 95 height 24
select select "AU"
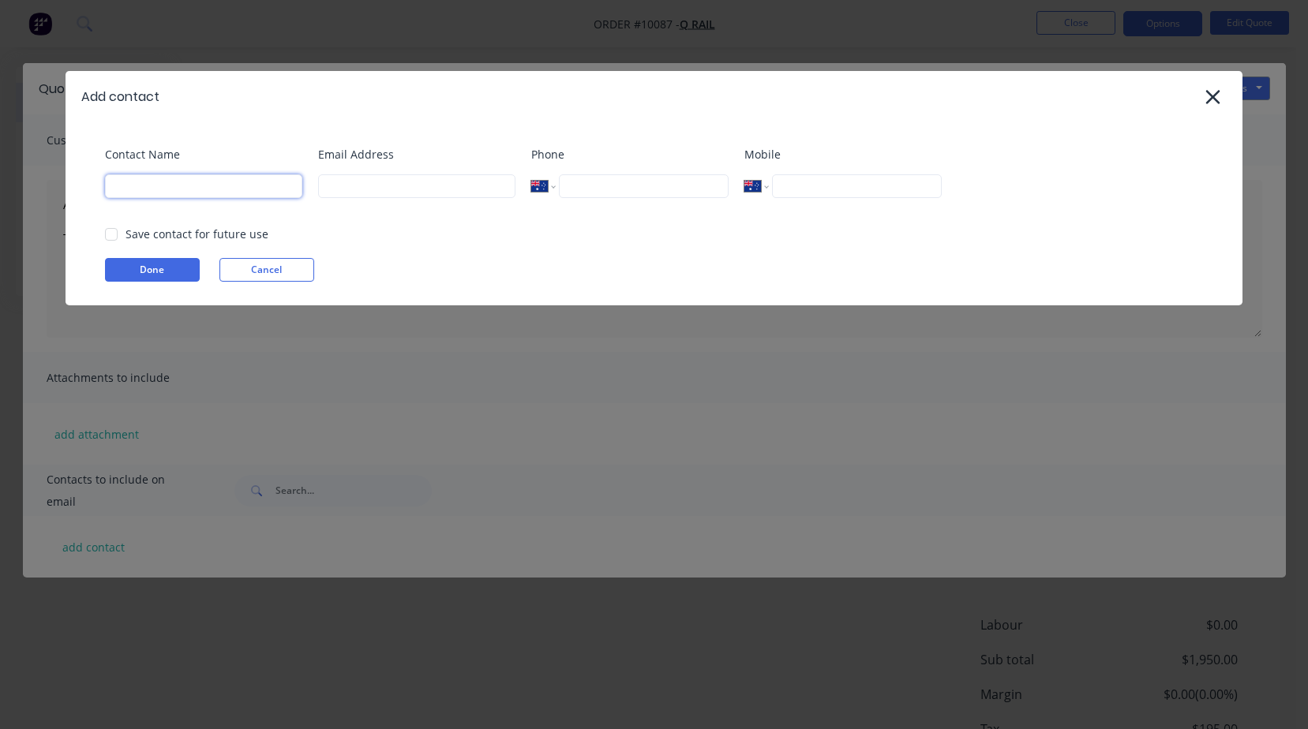
click at [206, 192] on input at bounding box center [203, 186] width 197 height 24
type input "[PERSON_NAME]"
type input "[EMAIL_ADDRESS][DOMAIN_NAME]"
type input "0414 696 476"
type input "[PHONE_NUMBER]"
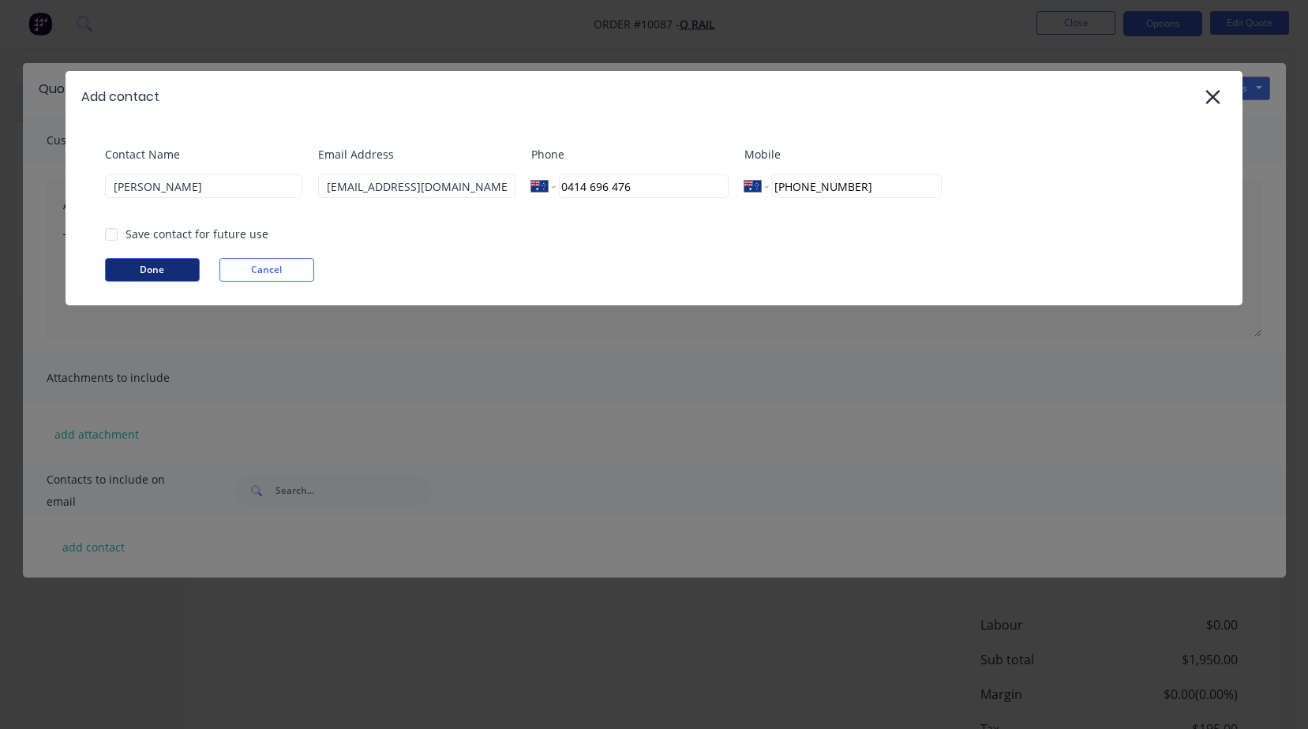
click at [159, 266] on button "Done" at bounding box center [152, 270] width 95 height 24
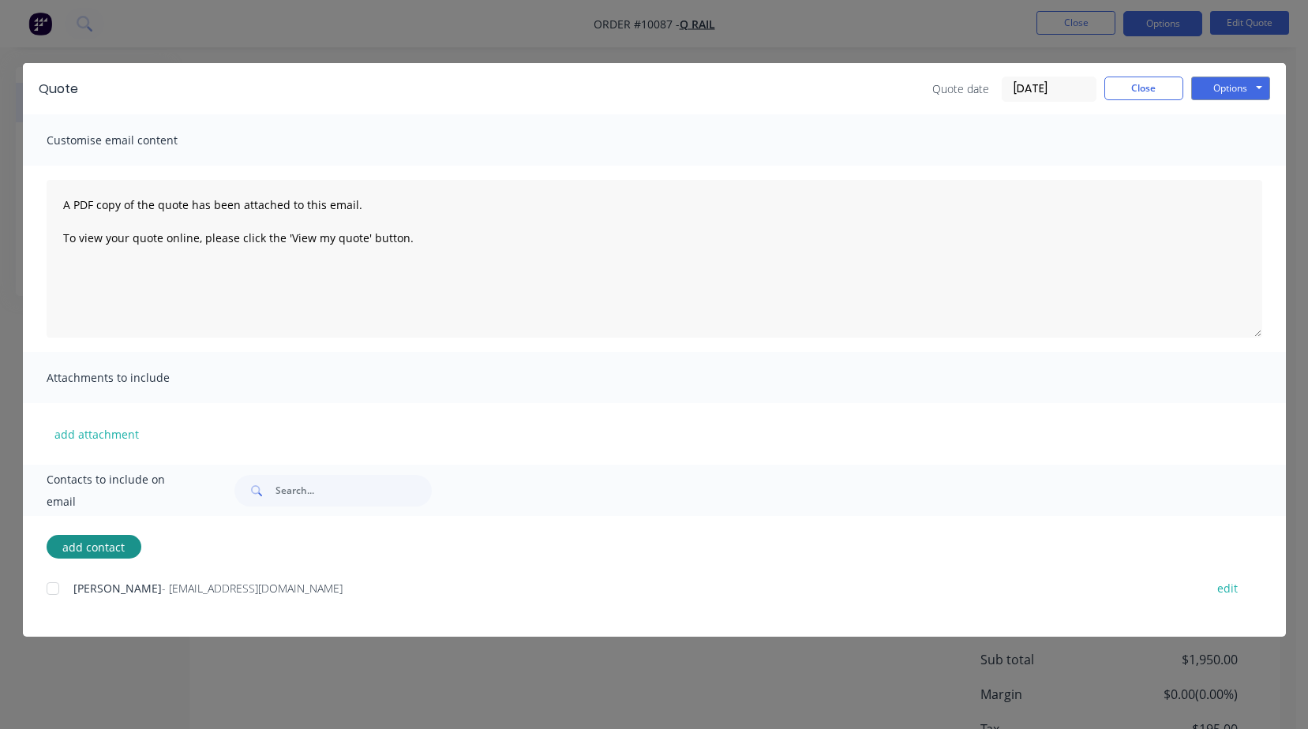
drag, startPoint x: 51, startPoint y: 590, endPoint x: 65, endPoint y: 585, distance: 15.2
click at [51, 591] on div at bounding box center [53, 589] width 32 height 32
click at [1207, 91] on button "Options" at bounding box center [1230, 89] width 79 height 24
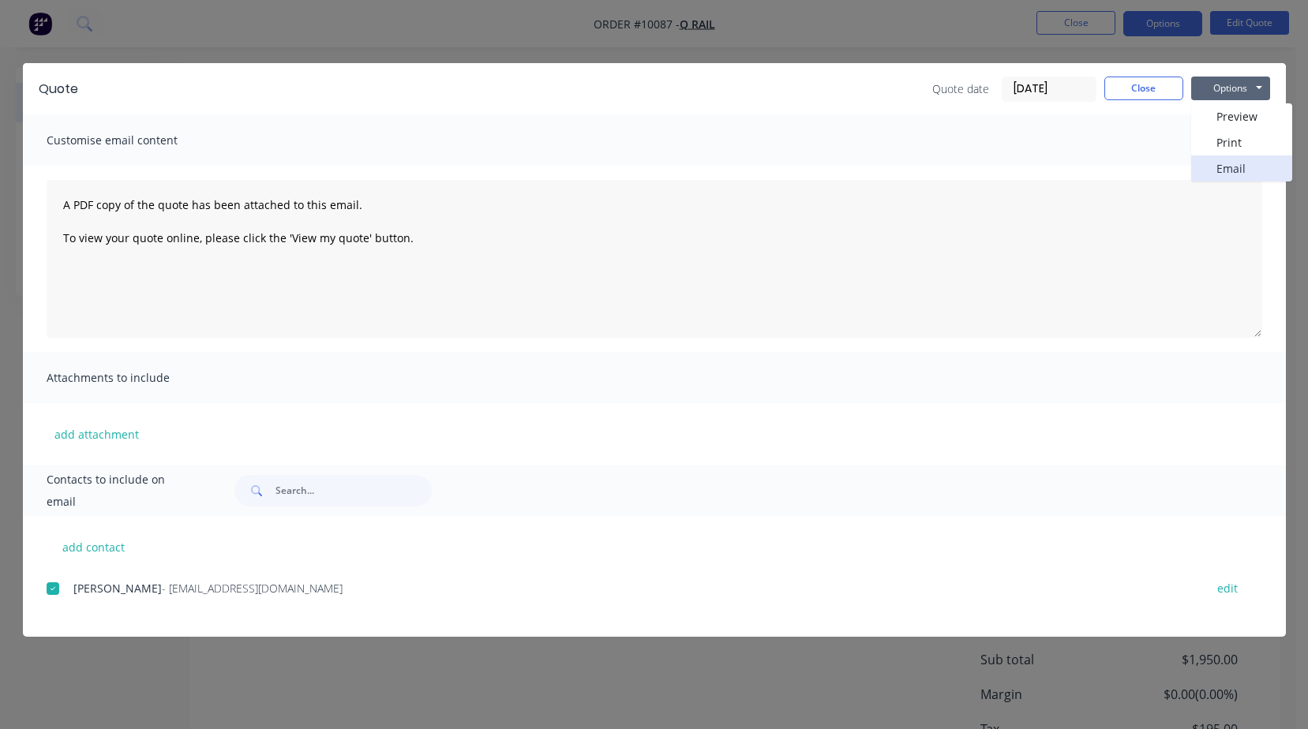
click at [1235, 165] on button "Email" at bounding box center [1241, 169] width 101 height 26
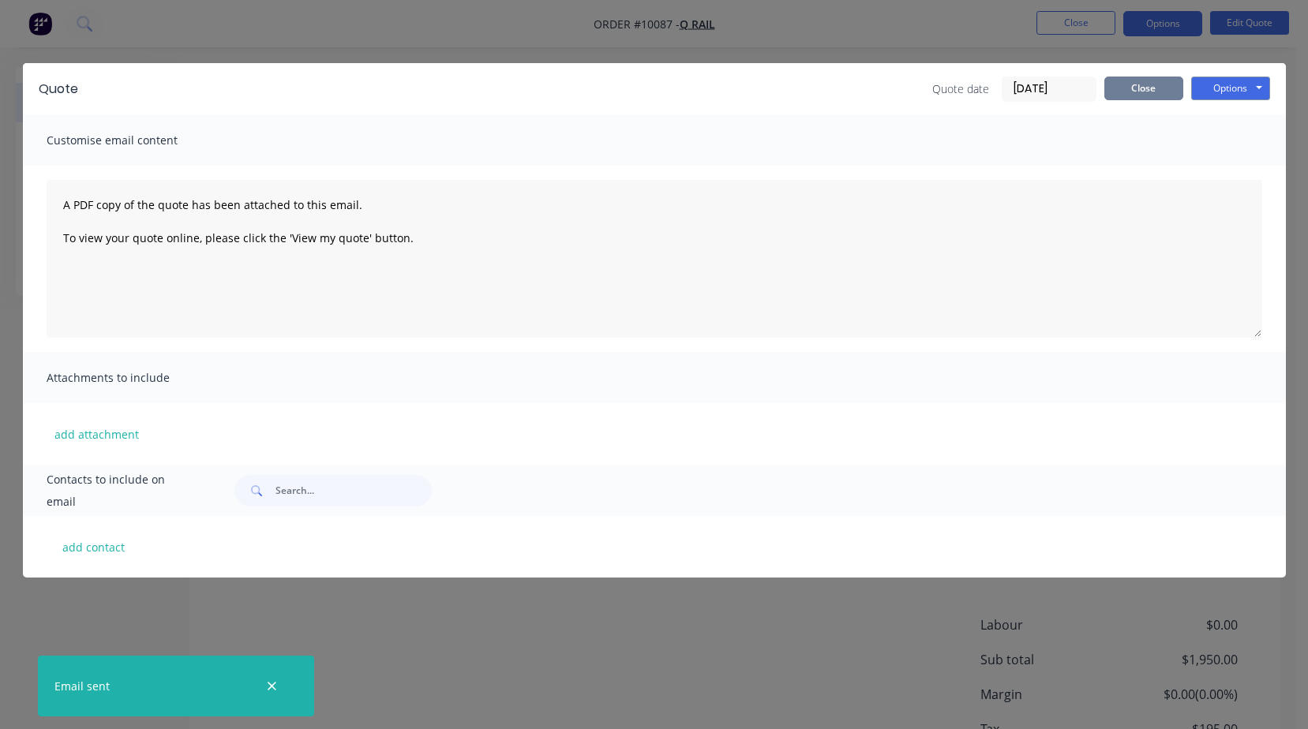
click at [1140, 91] on button "Close" at bounding box center [1143, 89] width 79 height 24
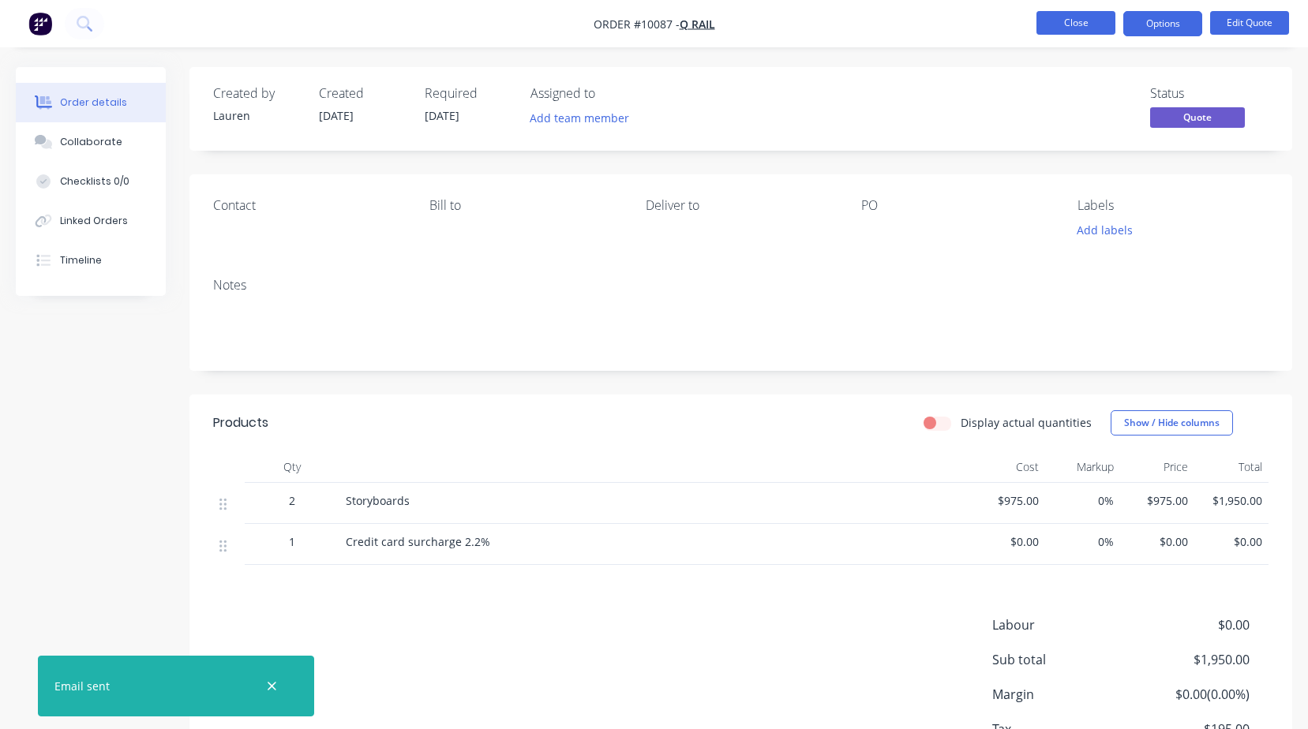
click at [1052, 28] on button "Close" at bounding box center [1076, 23] width 79 height 24
